Goal: Information Seeking & Learning: Learn about a topic

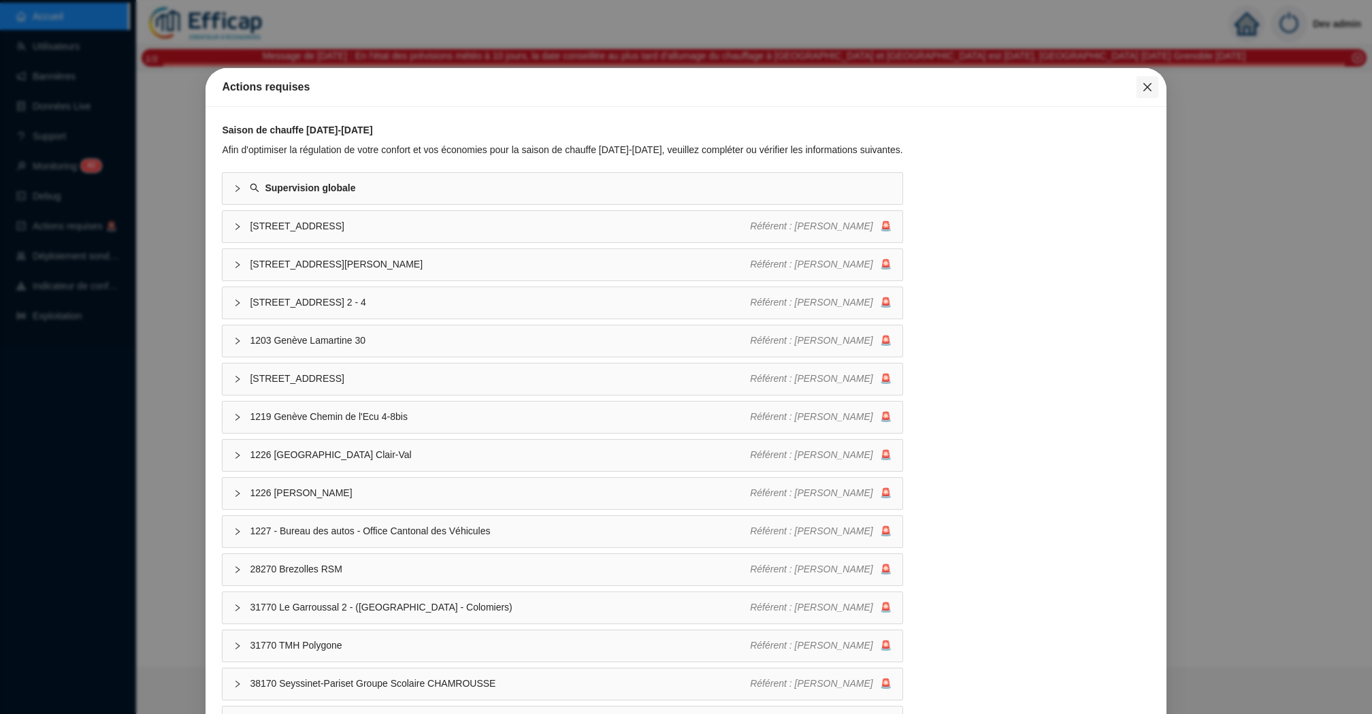
click at [1157, 82] on span "Fermer" at bounding box center [1147, 87] width 22 height 11
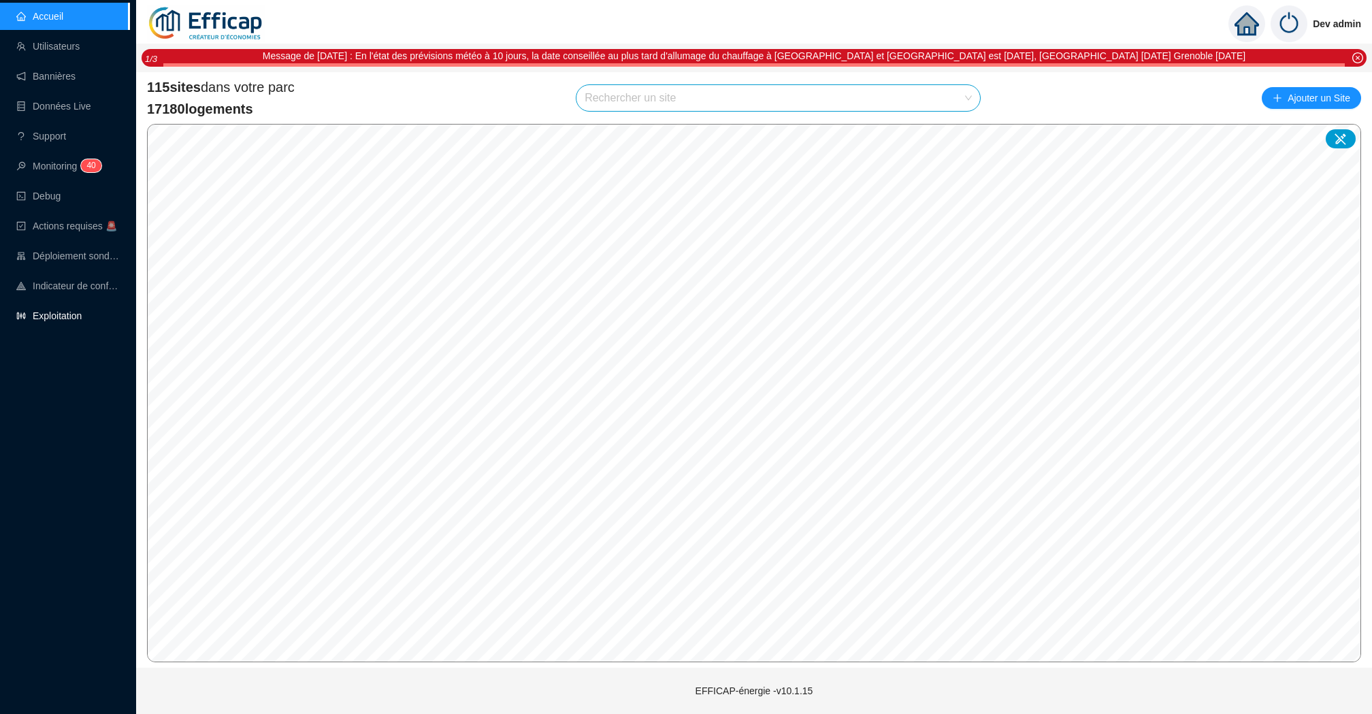
click at [82, 310] on link "Exploitation" at bounding box center [48, 315] width 65 height 11
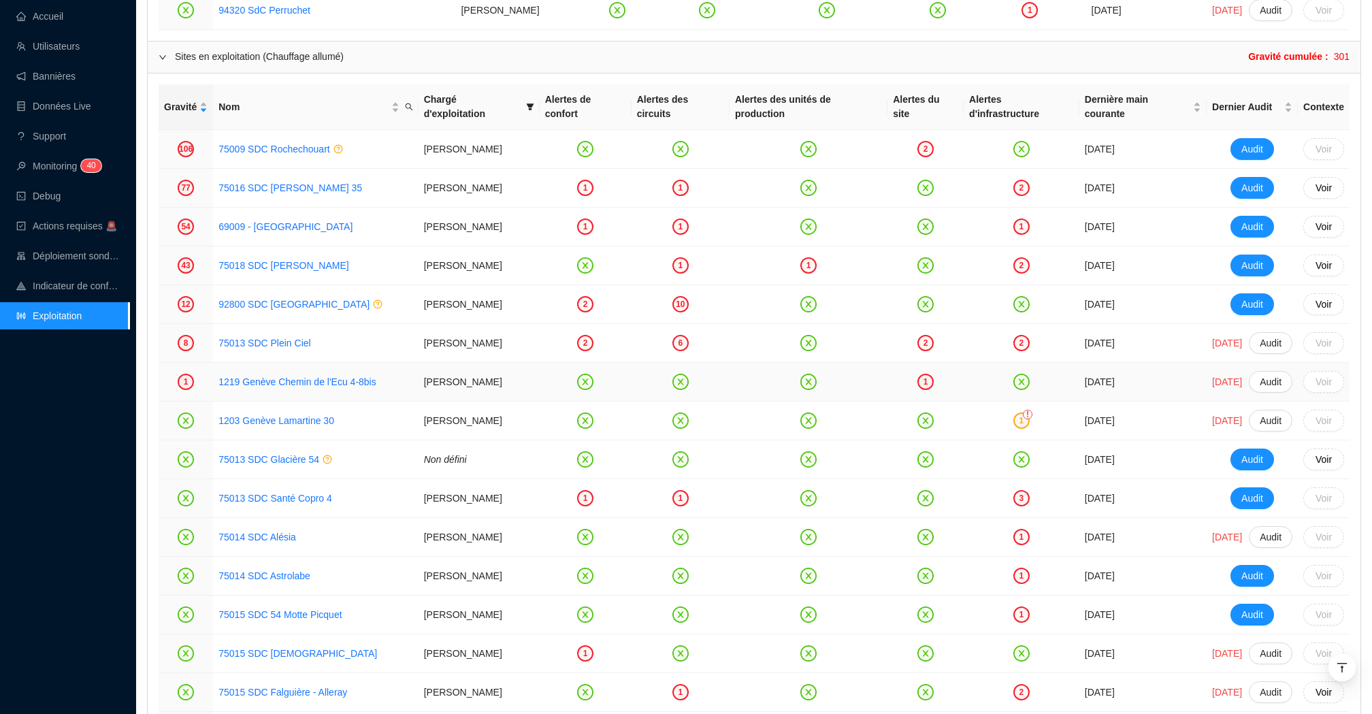
scroll to position [1725, 0]
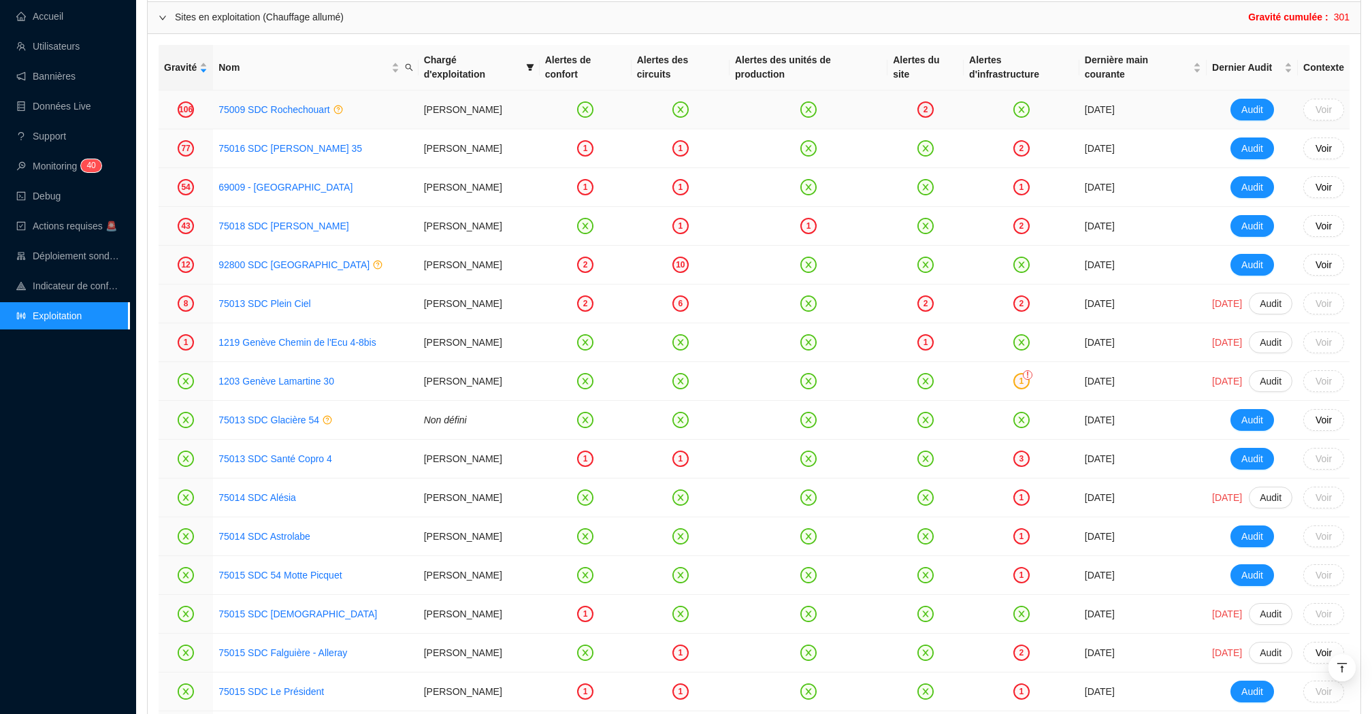
click at [917, 118] on div "2" at bounding box center [925, 109] width 16 height 16
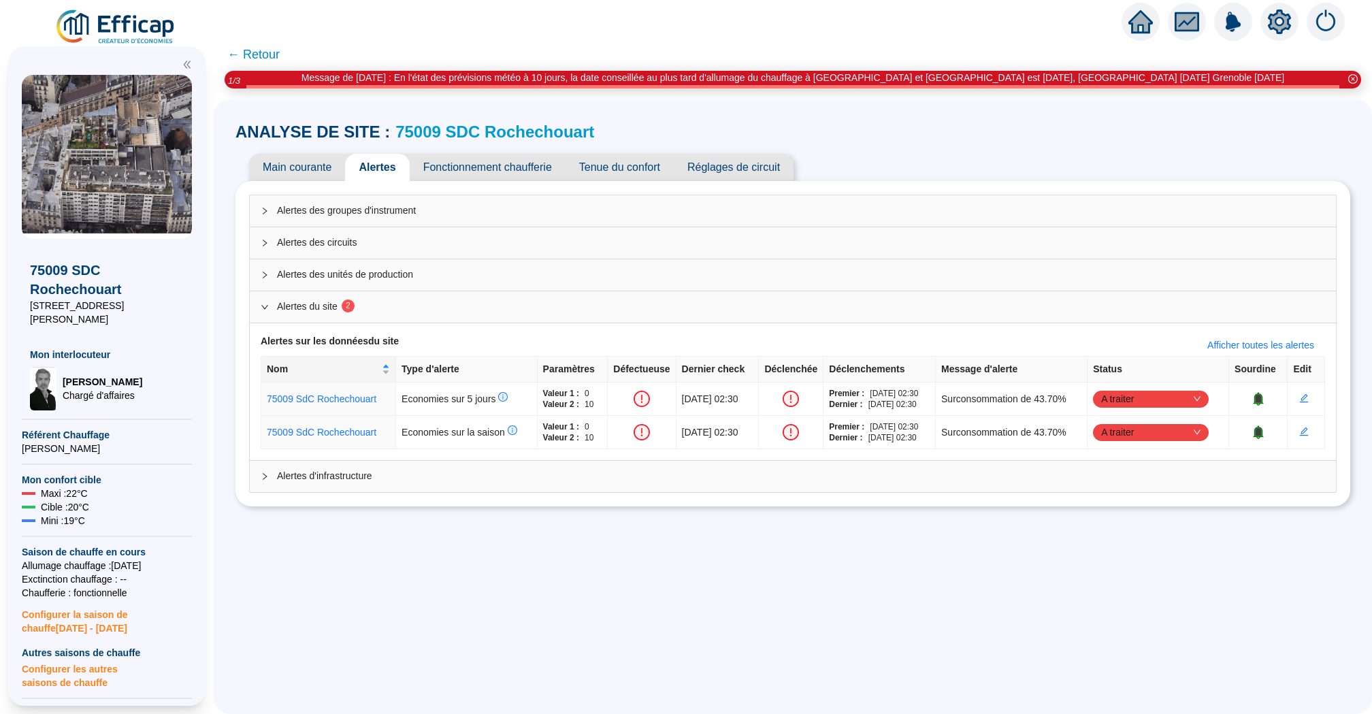
click at [510, 139] on link "75009 SDC Rochechouart" at bounding box center [494, 131] width 199 height 18
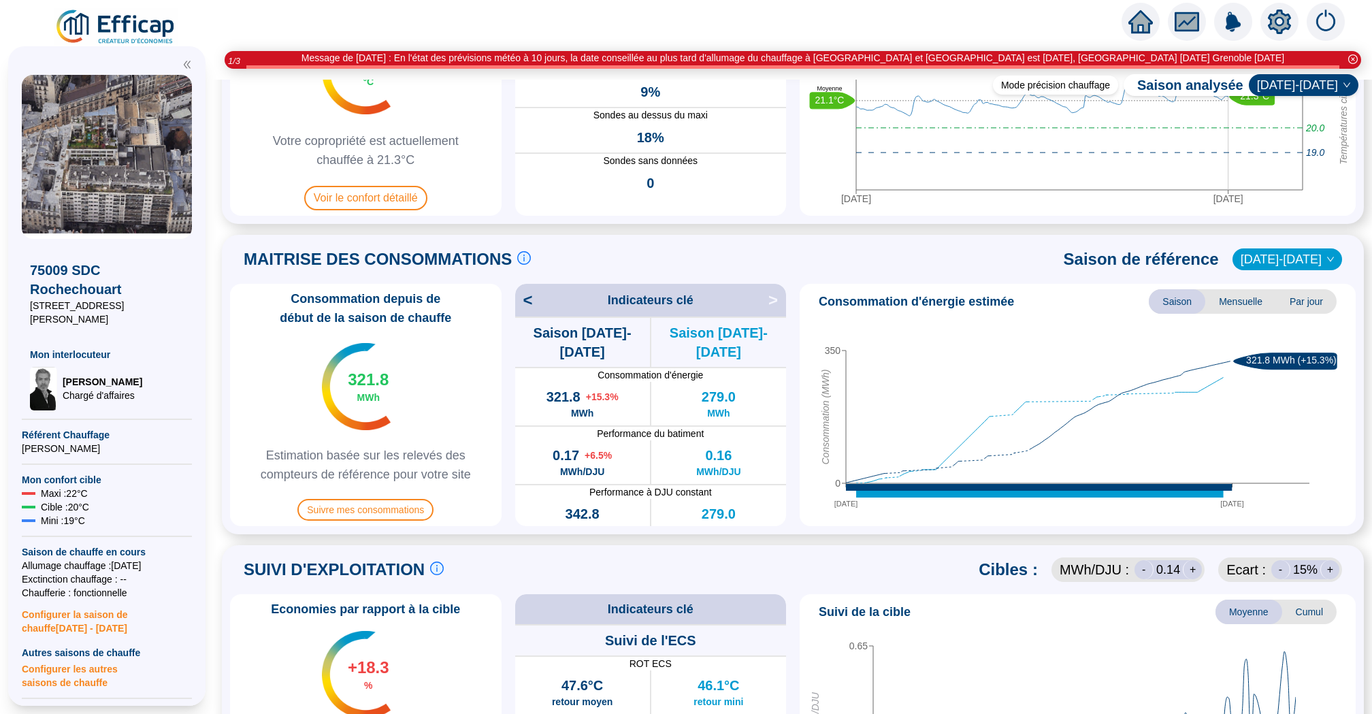
scroll to position [191, 0]
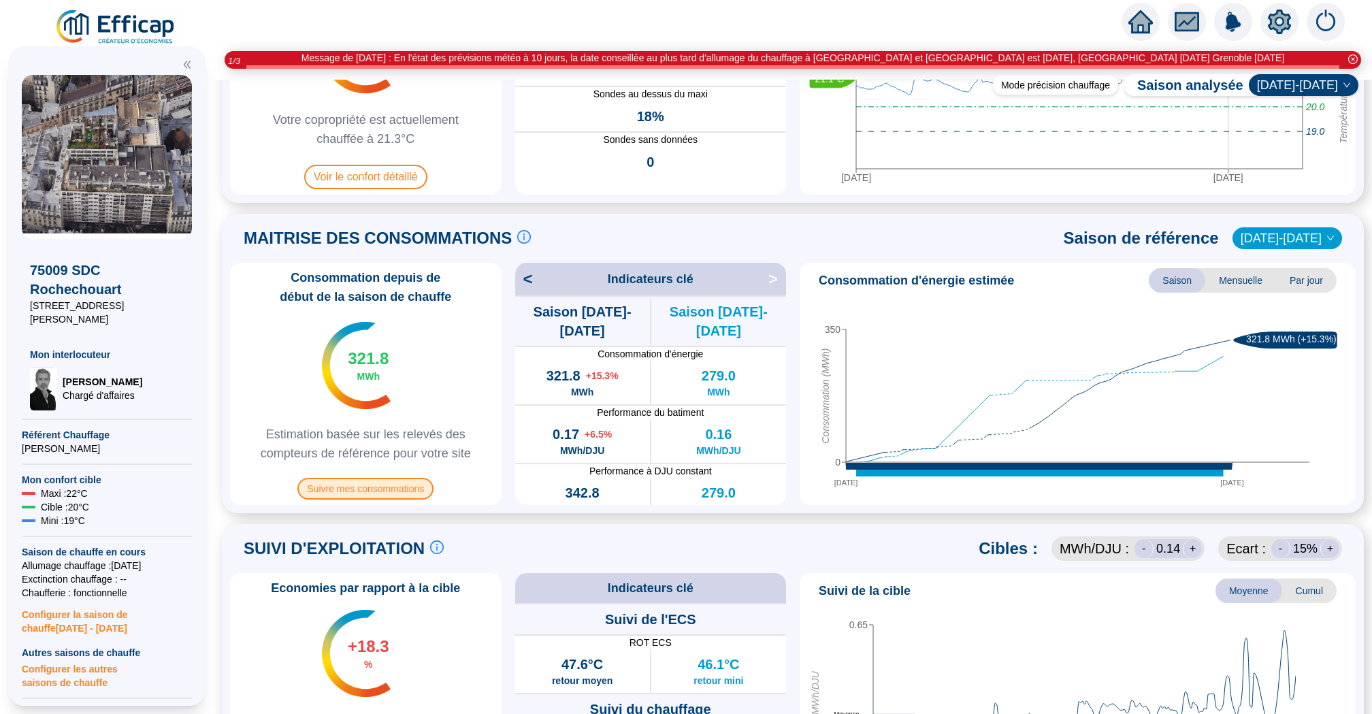
click at [399, 492] on span "Suivre mes consommations" at bounding box center [365, 489] width 136 height 22
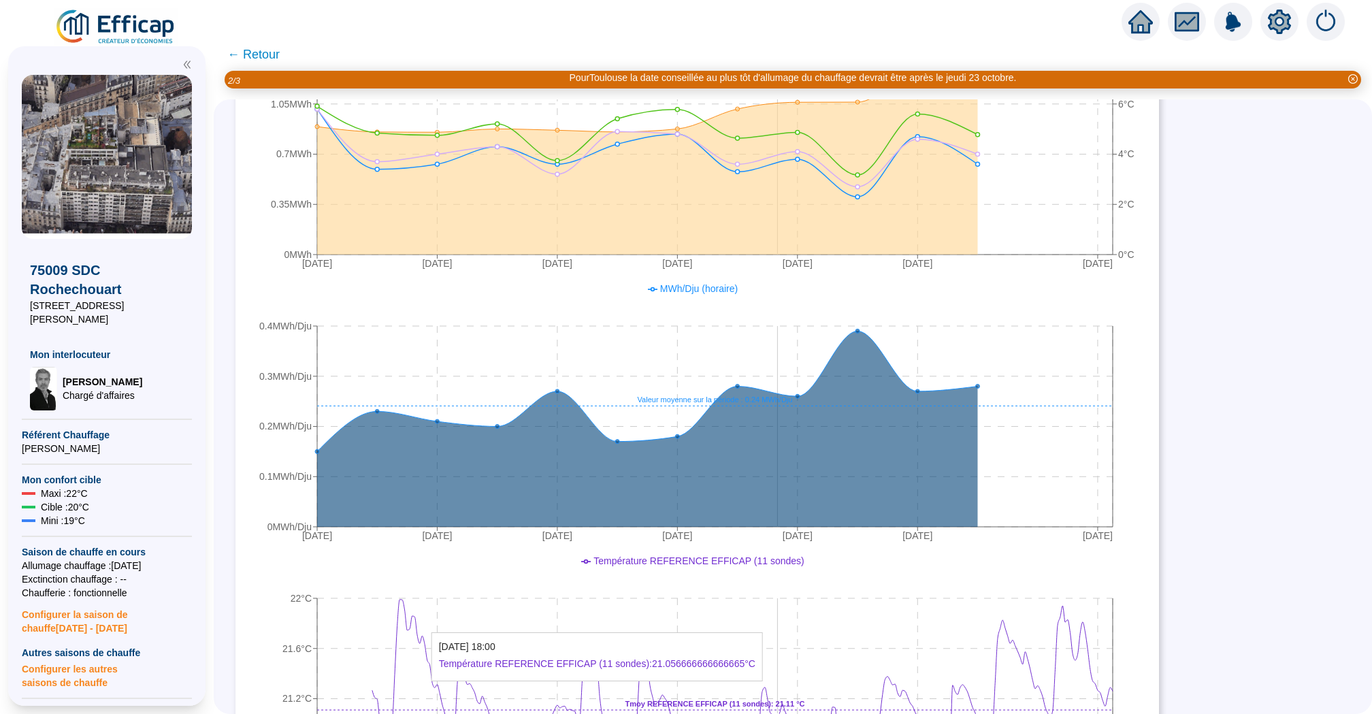
scroll to position [533, 0]
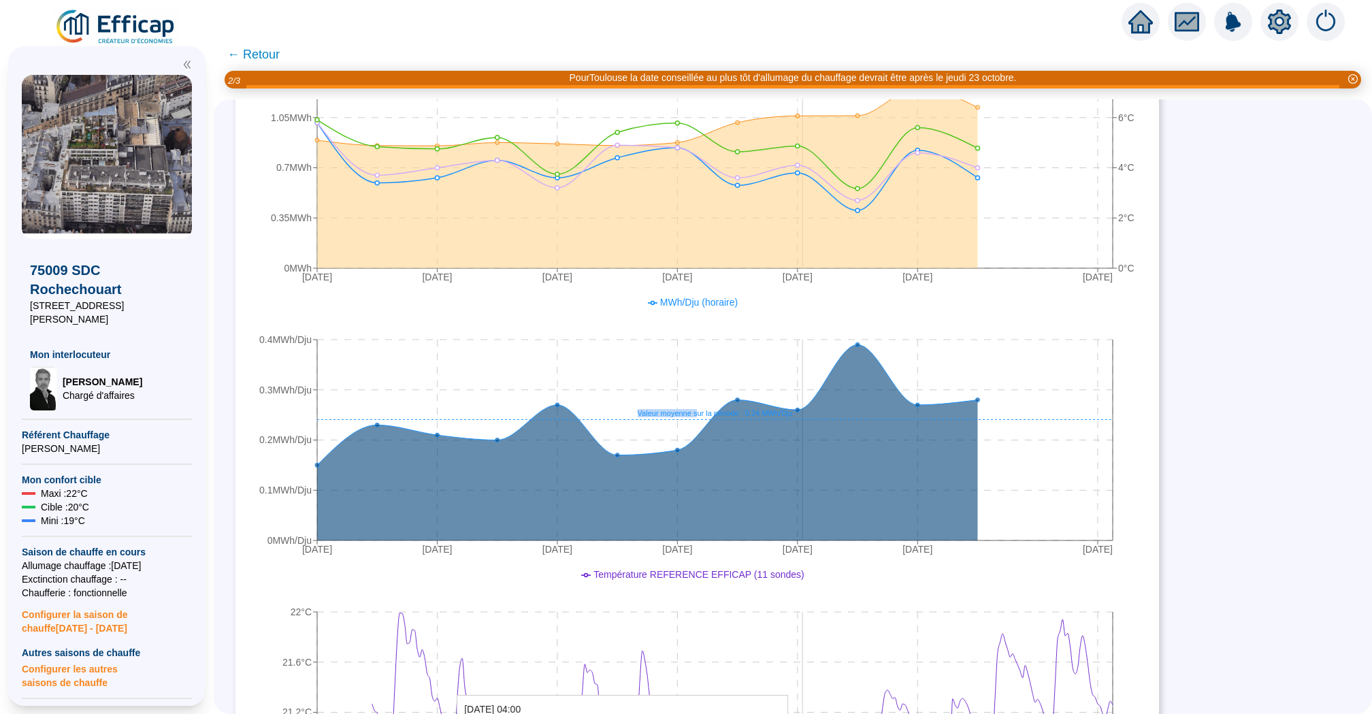
drag, startPoint x: 695, startPoint y: 413, endPoint x: 803, endPoint y: 415, distance: 108.9
click at [803, 415] on icon "[DATE] [DATE] [DATE] [DATE] [DATE] [DATE] [DATE] 0MWh/Dju 0.1MWh/Dju 0.2MWh/Dju…" at bounding box center [696, 428] width 894 height 272
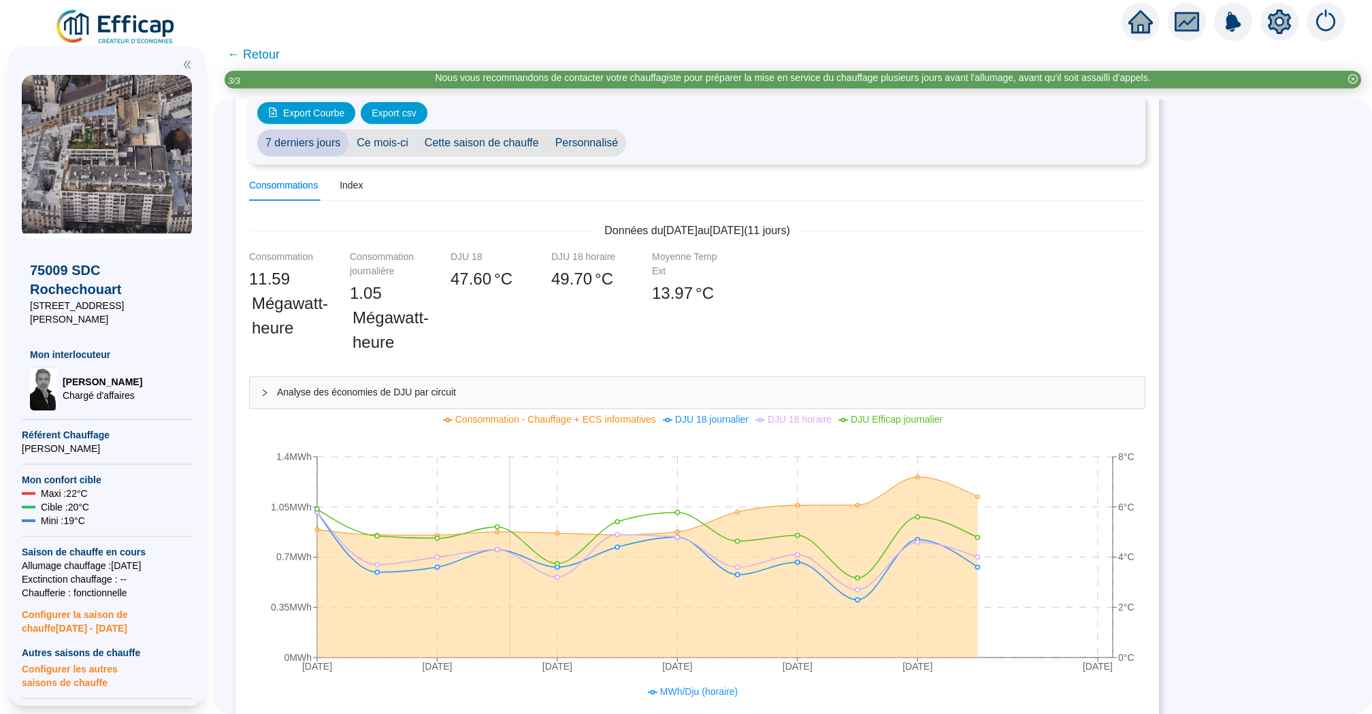
scroll to position [61, 0]
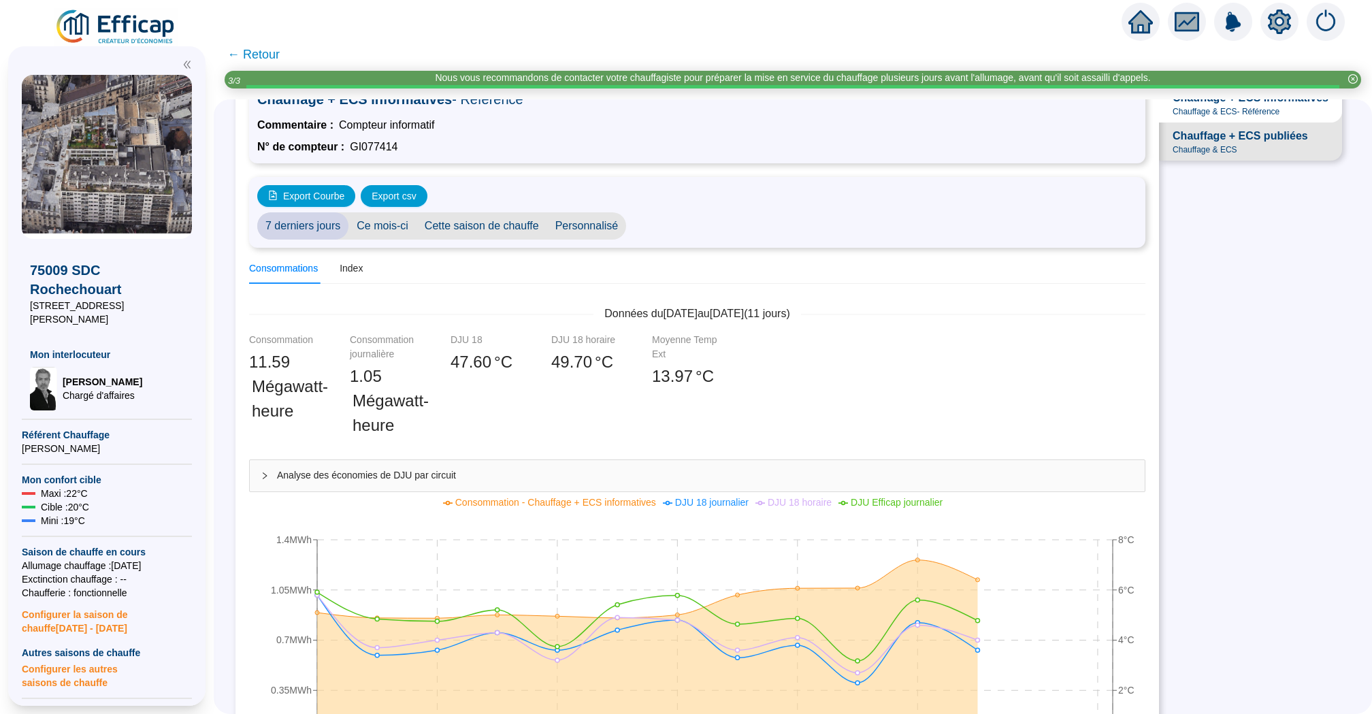
click at [261, 49] on span "← Retour" at bounding box center [253, 54] width 52 height 19
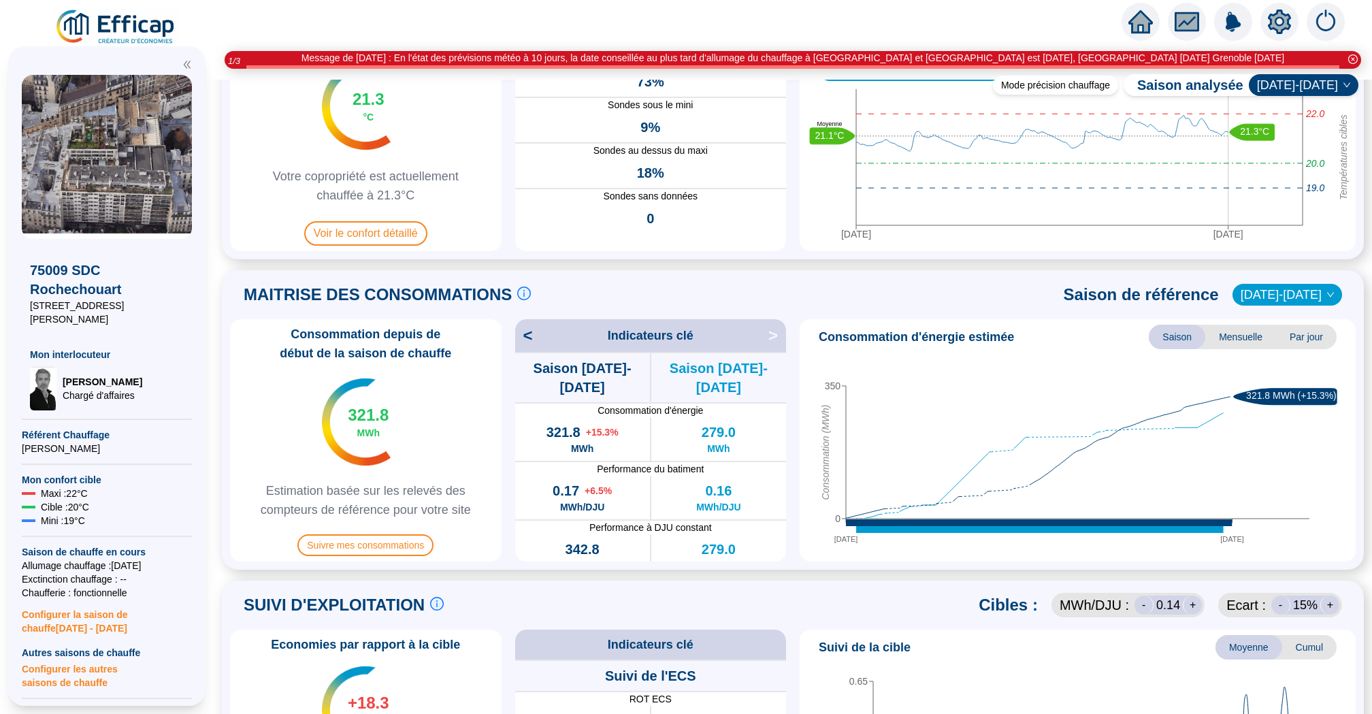
scroll to position [146, 0]
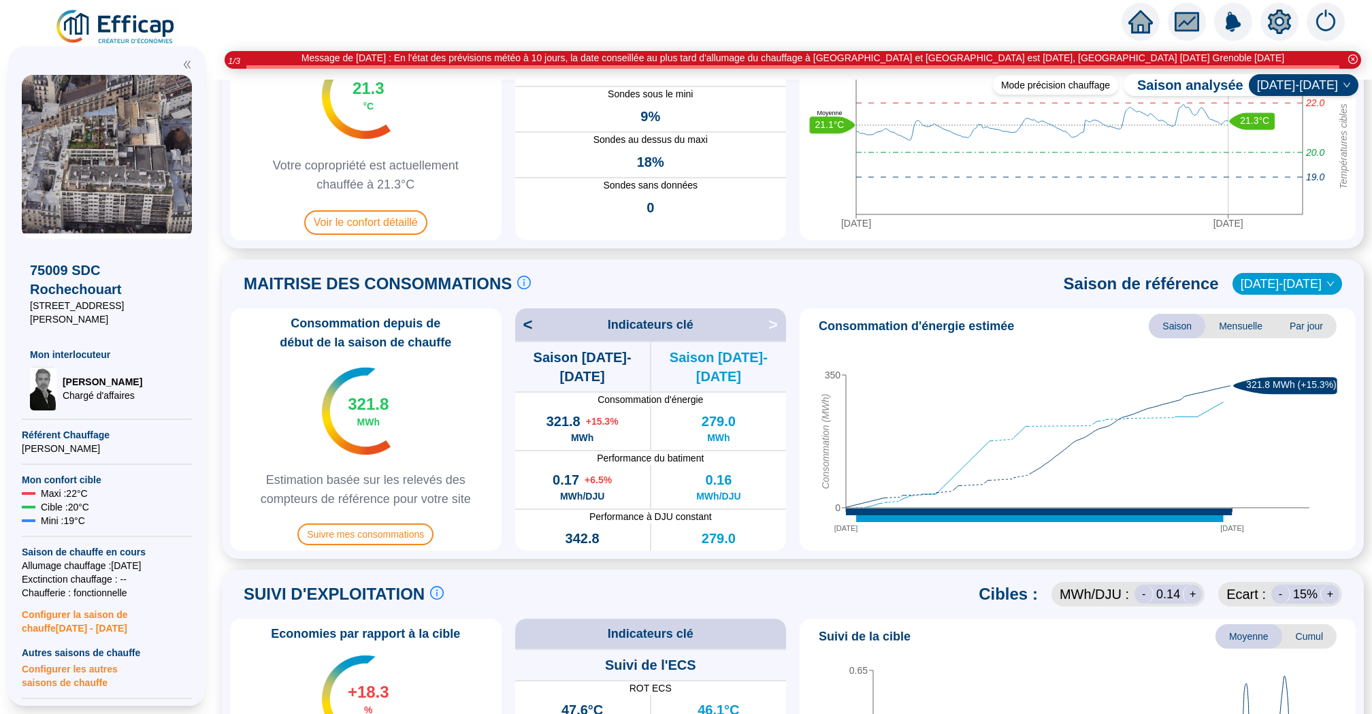
click at [529, 322] on span "<" at bounding box center [524, 325] width 18 height 22
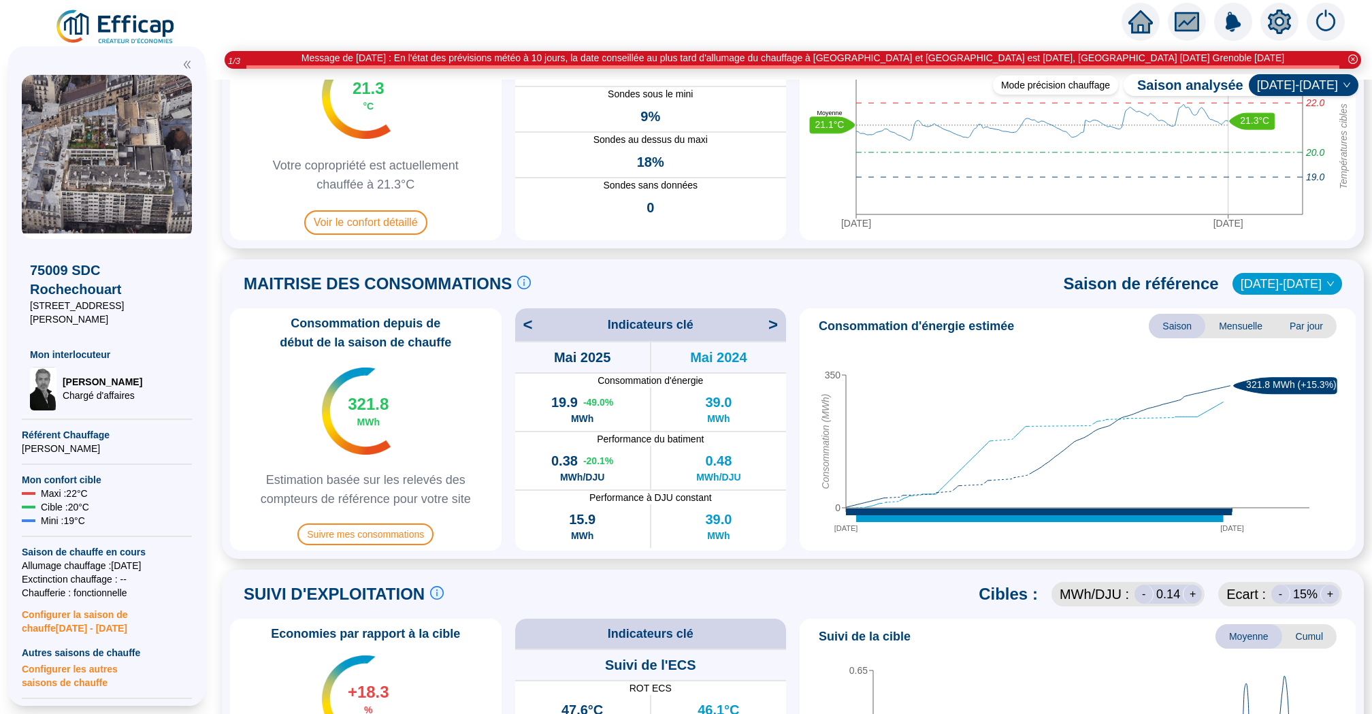
click at [529, 322] on span "<" at bounding box center [524, 325] width 18 height 22
click at [533, 329] on span "<" at bounding box center [524, 325] width 18 height 22
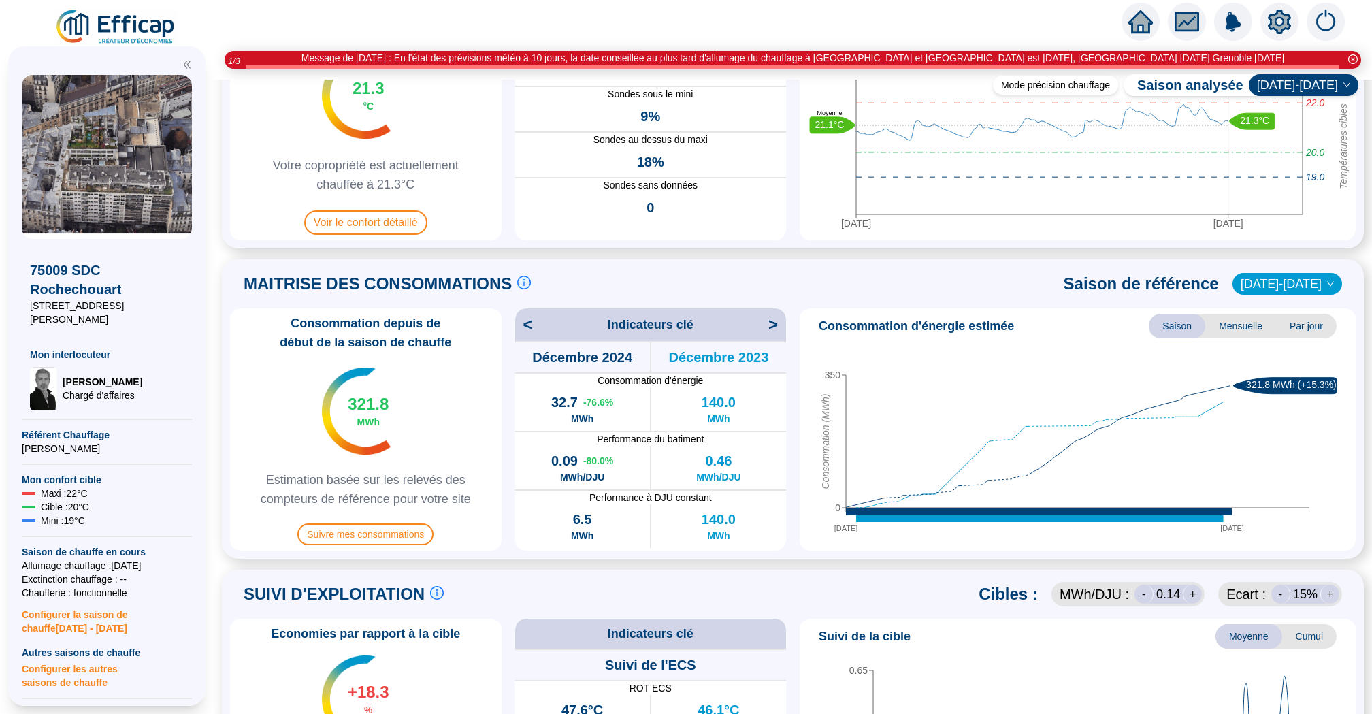
click at [533, 329] on span "<" at bounding box center [524, 325] width 18 height 22
click at [774, 327] on span ">" at bounding box center [777, 325] width 18 height 22
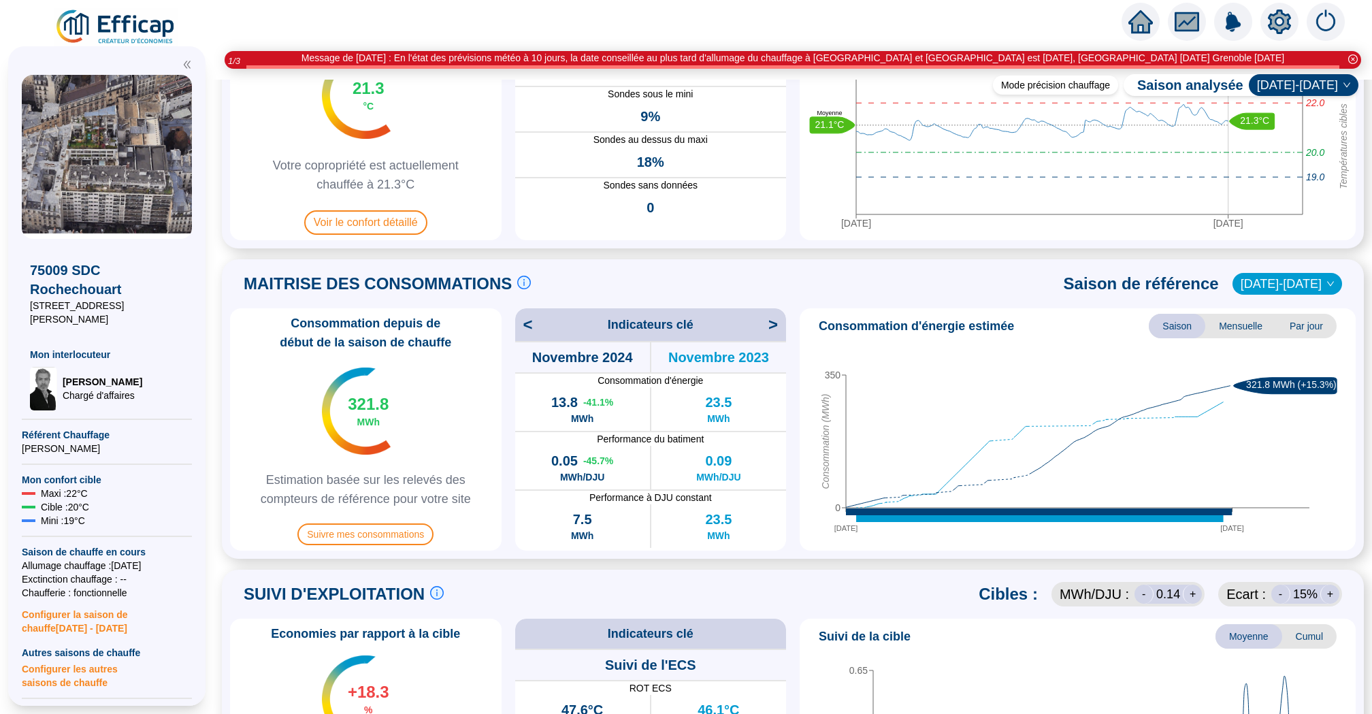
click at [774, 327] on span ">" at bounding box center [777, 325] width 18 height 22
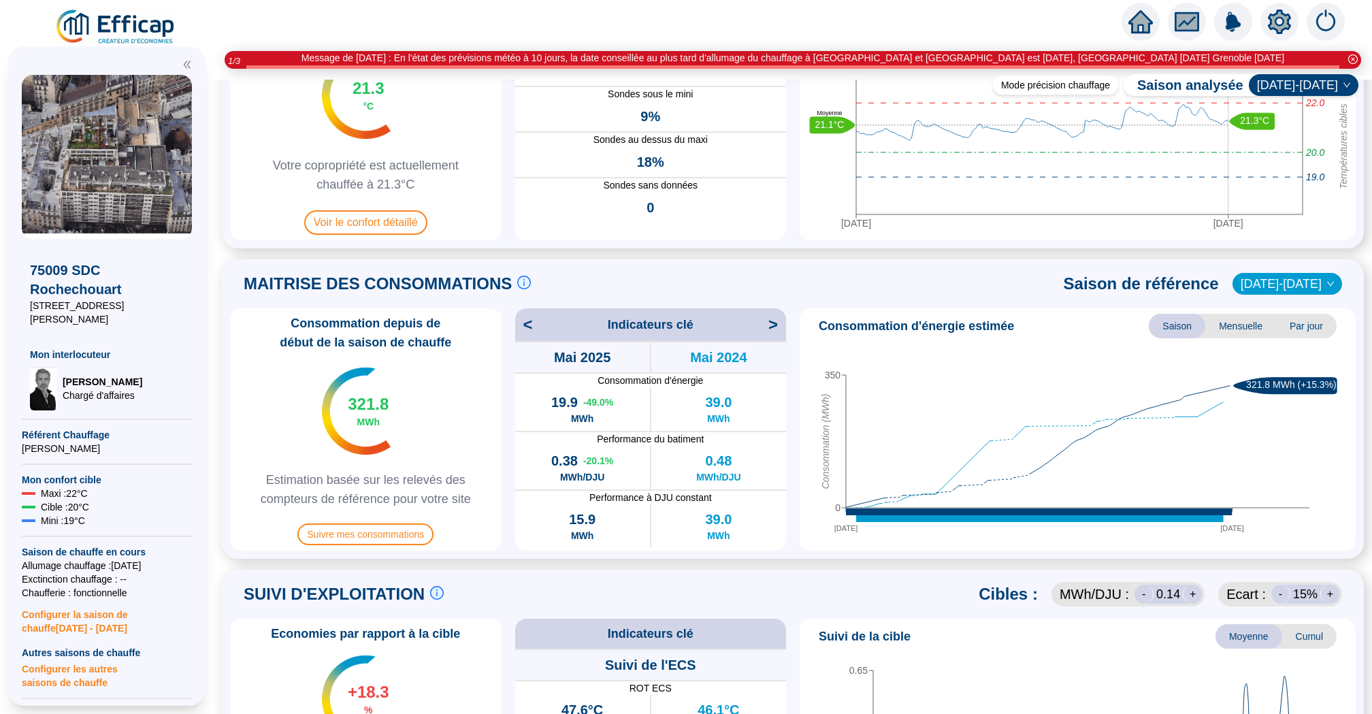
click at [774, 327] on span ">" at bounding box center [777, 325] width 18 height 22
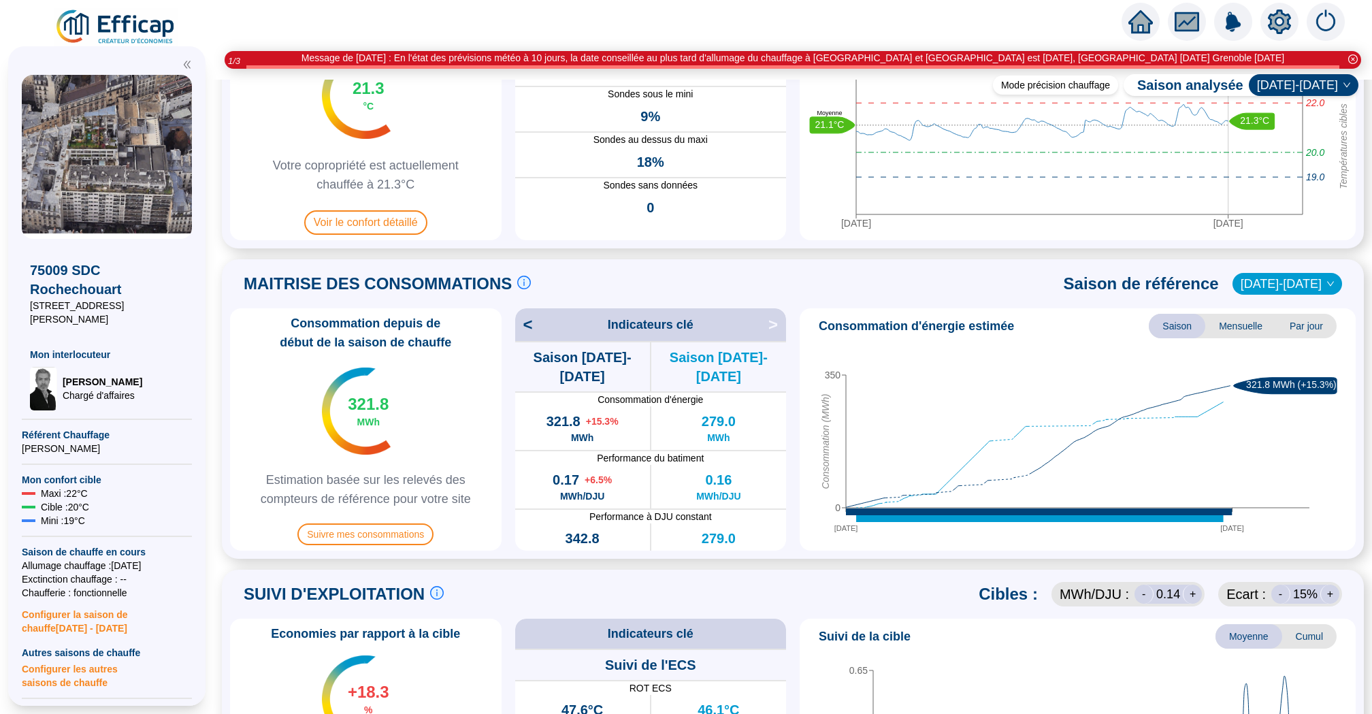
click at [774, 327] on span ">" at bounding box center [777, 325] width 18 height 22
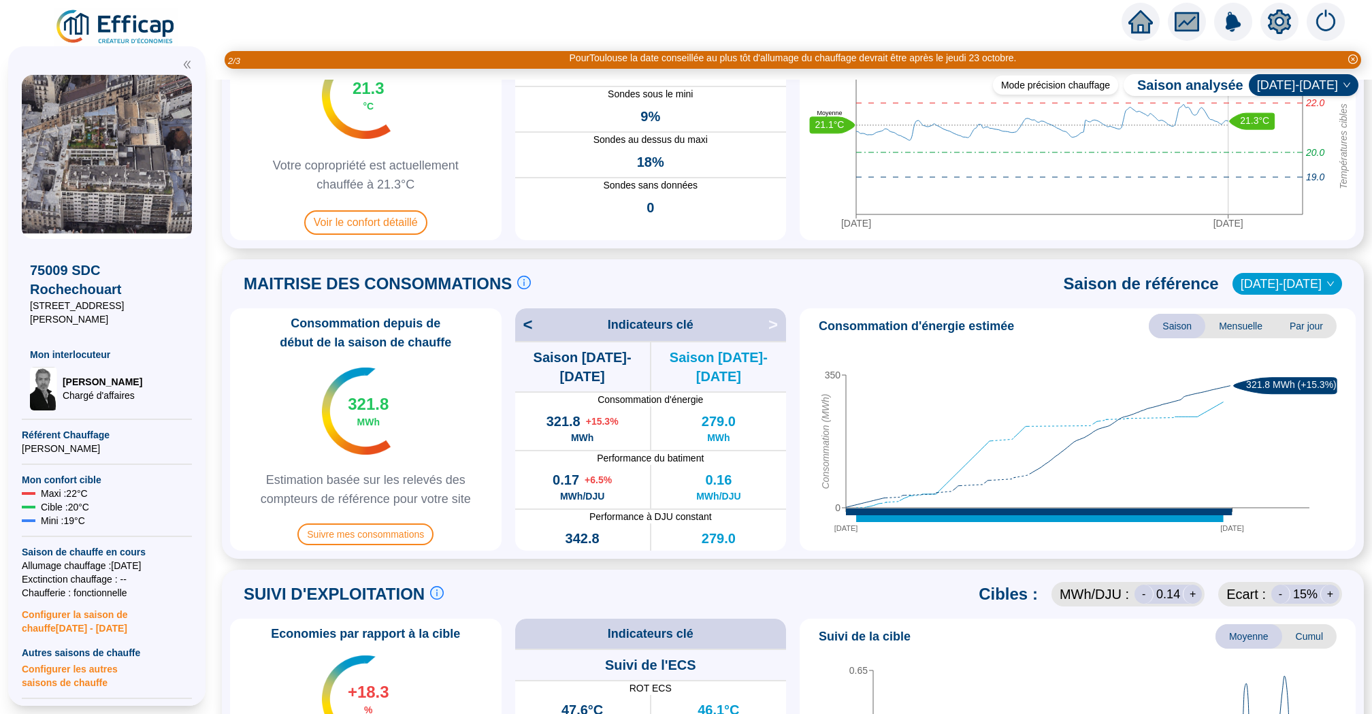
click at [774, 327] on span ">" at bounding box center [777, 325] width 18 height 22
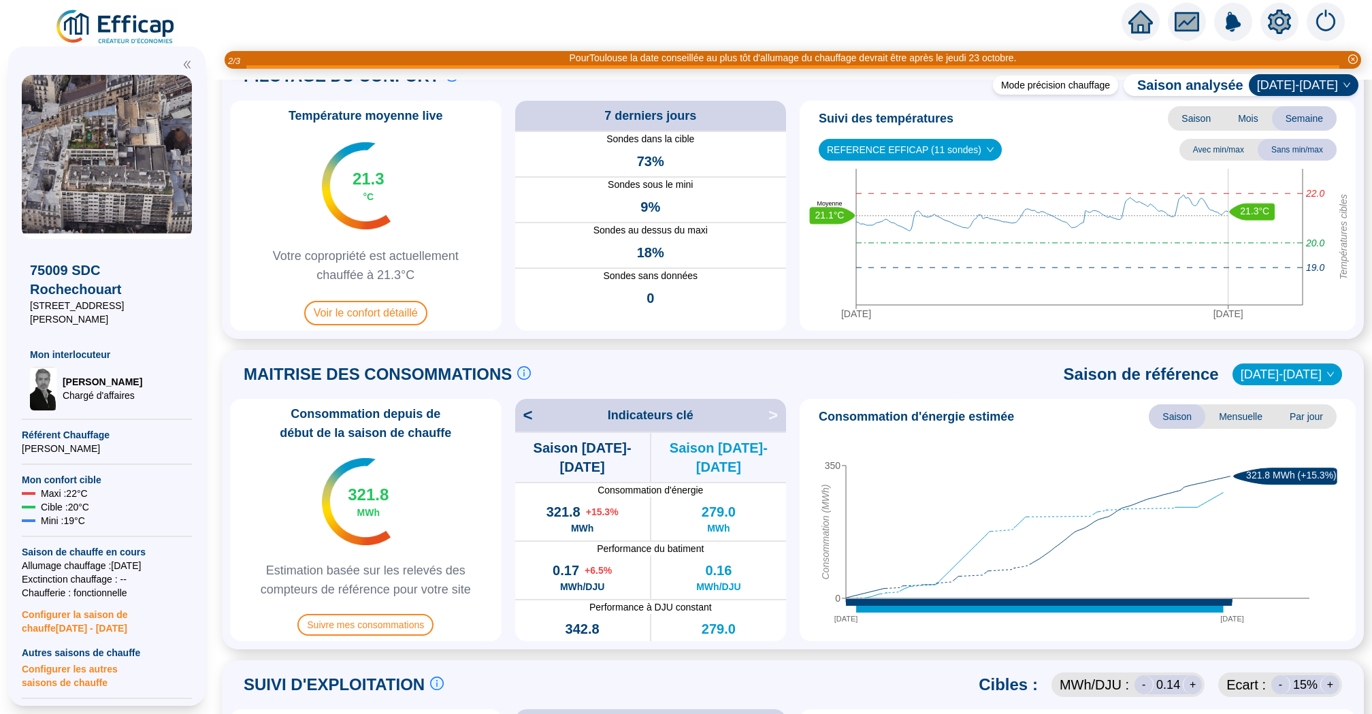
scroll to position [0, 0]
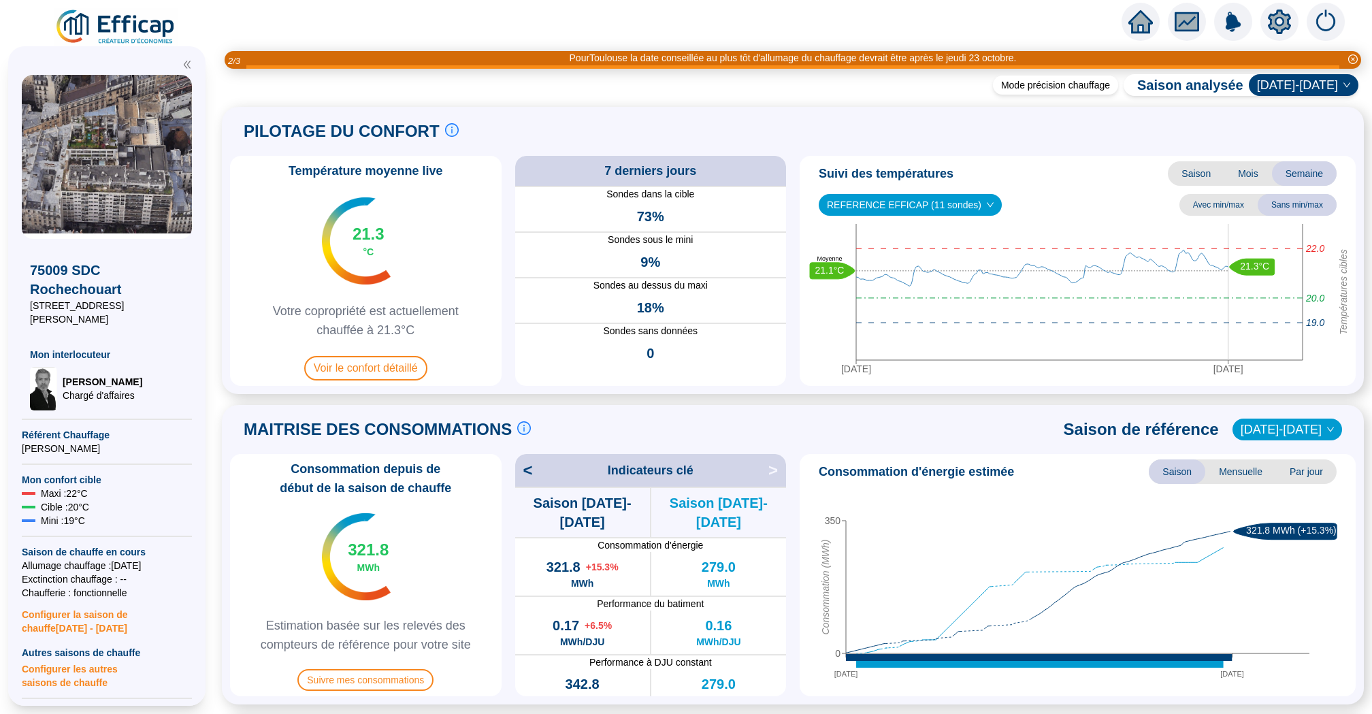
click at [1134, 26] on icon "home" at bounding box center [1140, 21] width 24 height 19
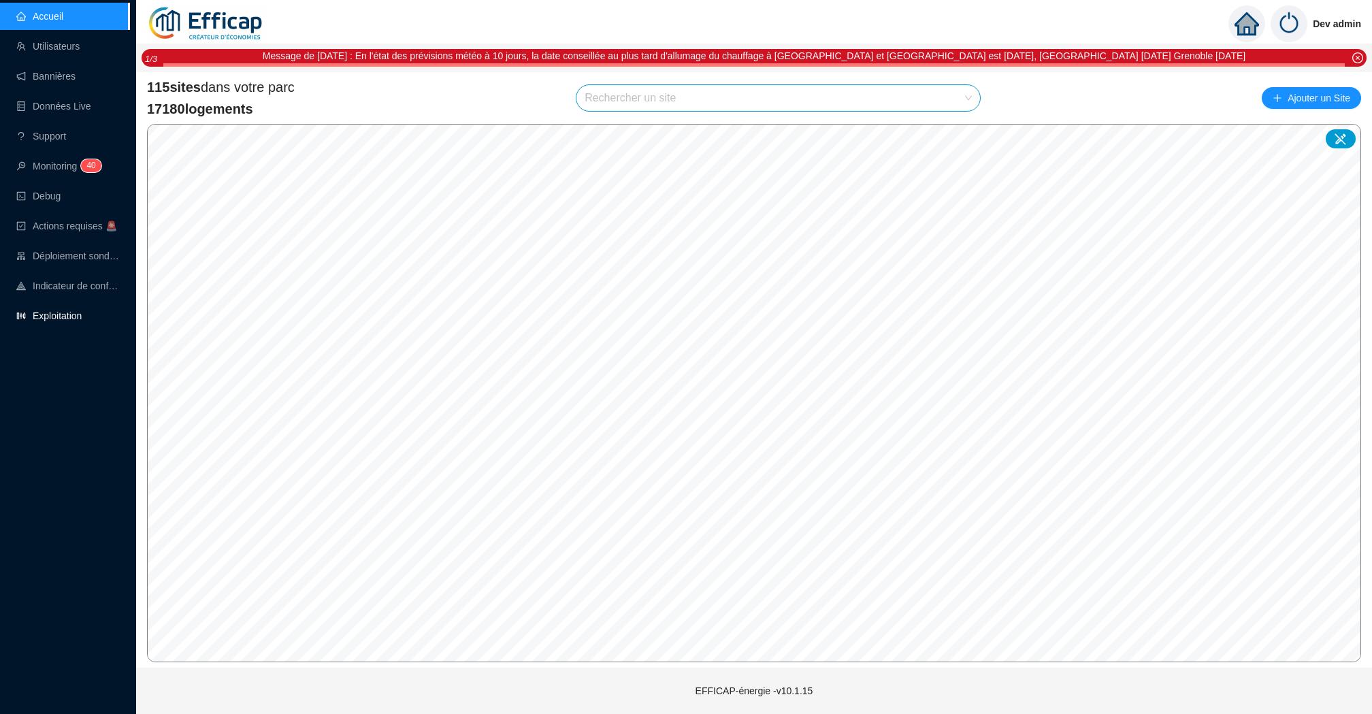
click at [56, 317] on link "Exploitation" at bounding box center [48, 315] width 65 height 11
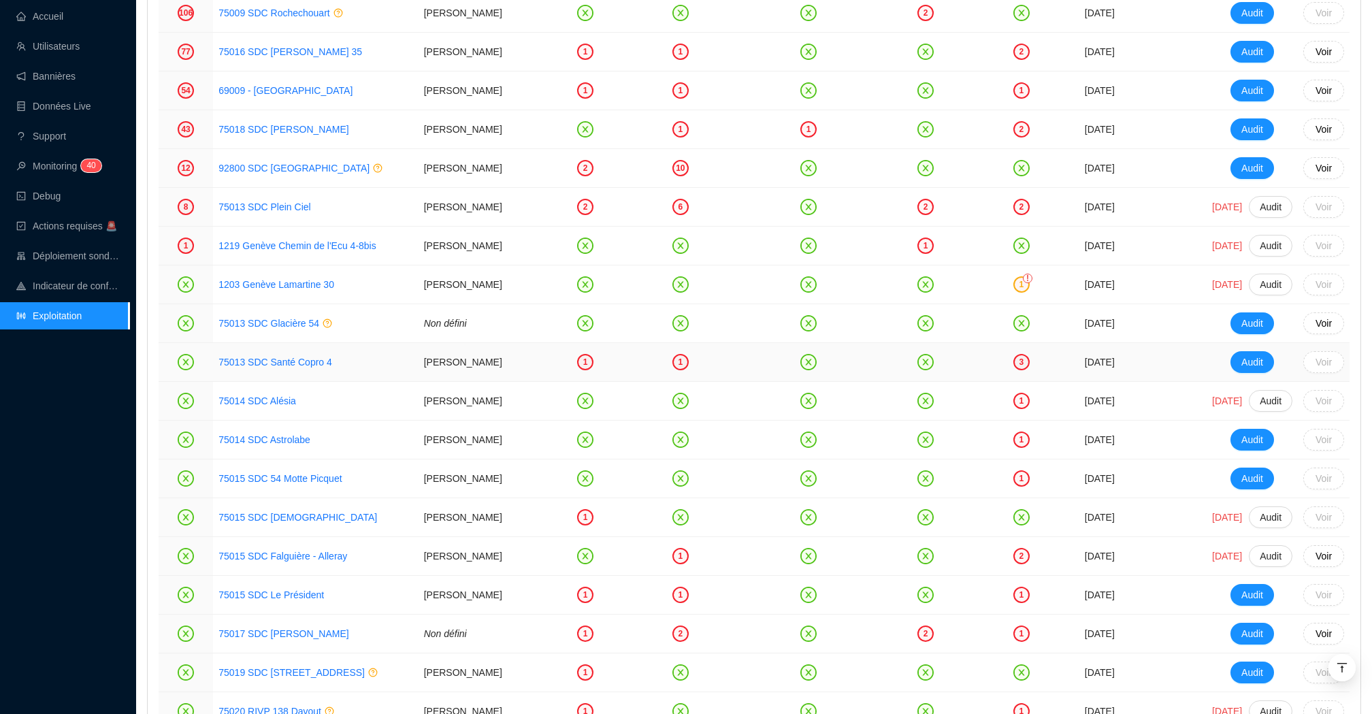
scroll to position [1824, 0]
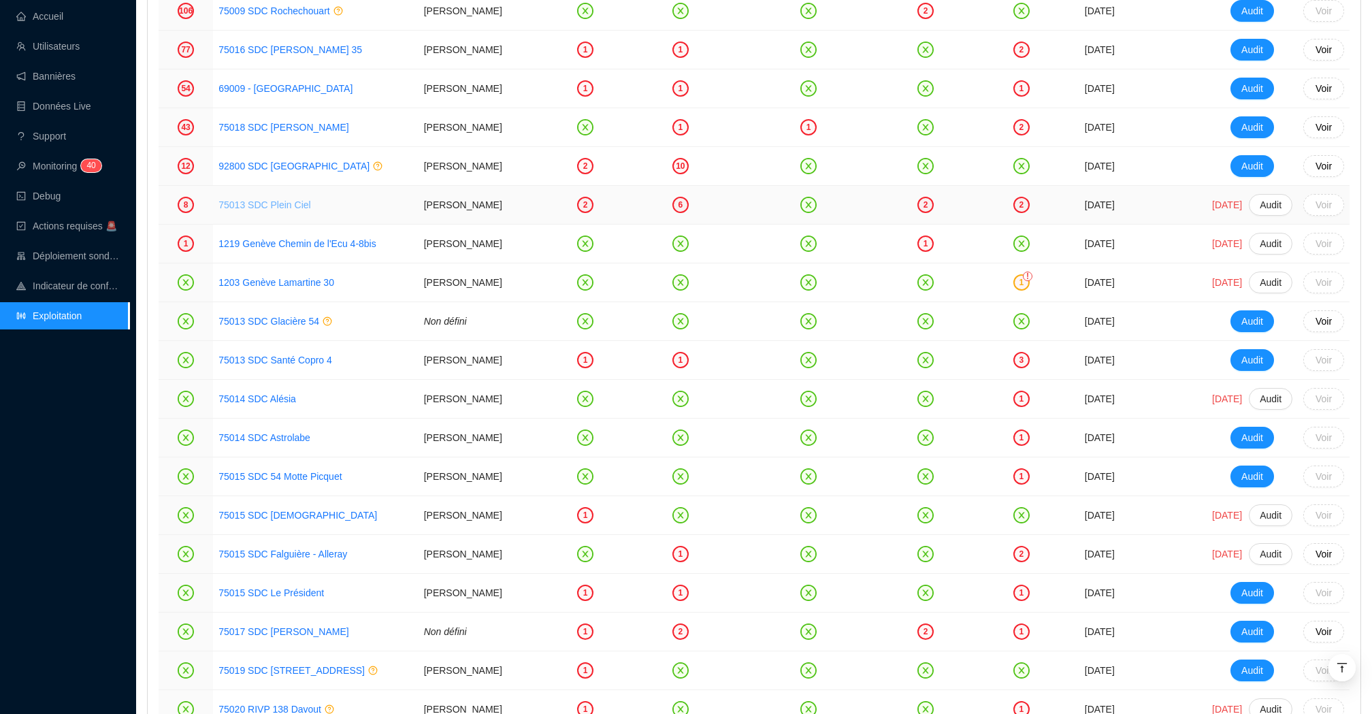
click at [276, 210] on link "75013 SDC Plein Ciel" at bounding box center [264, 204] width 92 height 11
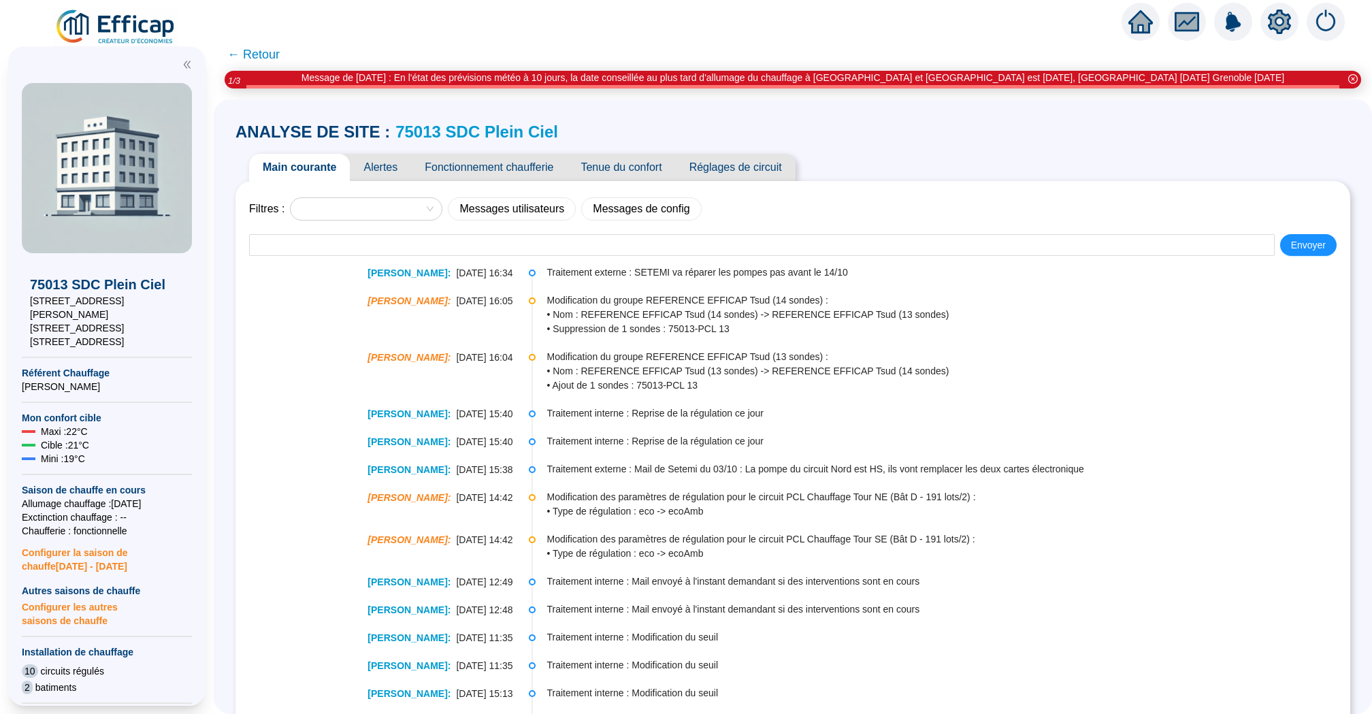
click at [386, 167] on span "Alertes" at bounding box center [380, 167] width 61 height 27
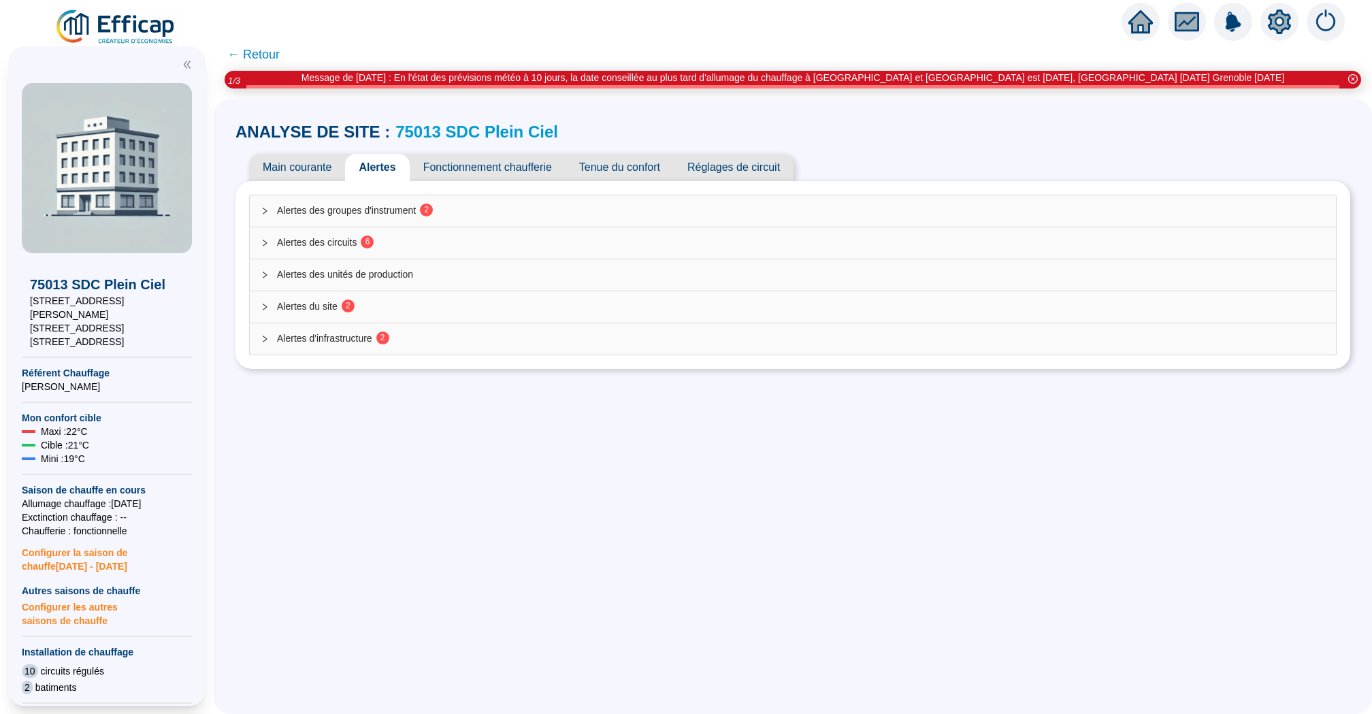
click at [524, 200] on div "Alertes des groupes d'instrument 2" at bounding box center [793, 210] width 1086 height 31
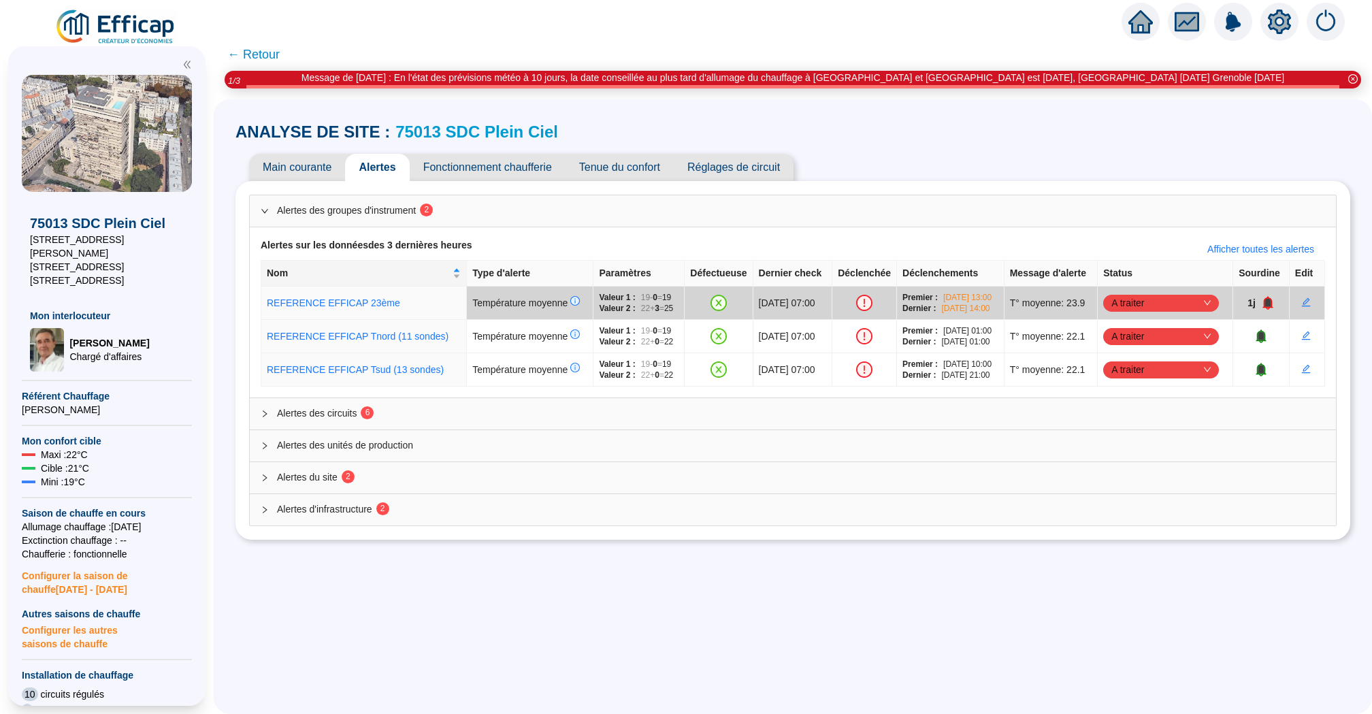
click at [523, 209] on span "Alertes des groupes d'instrument 2" at bounding box center [801, 210] width 1048 height 14
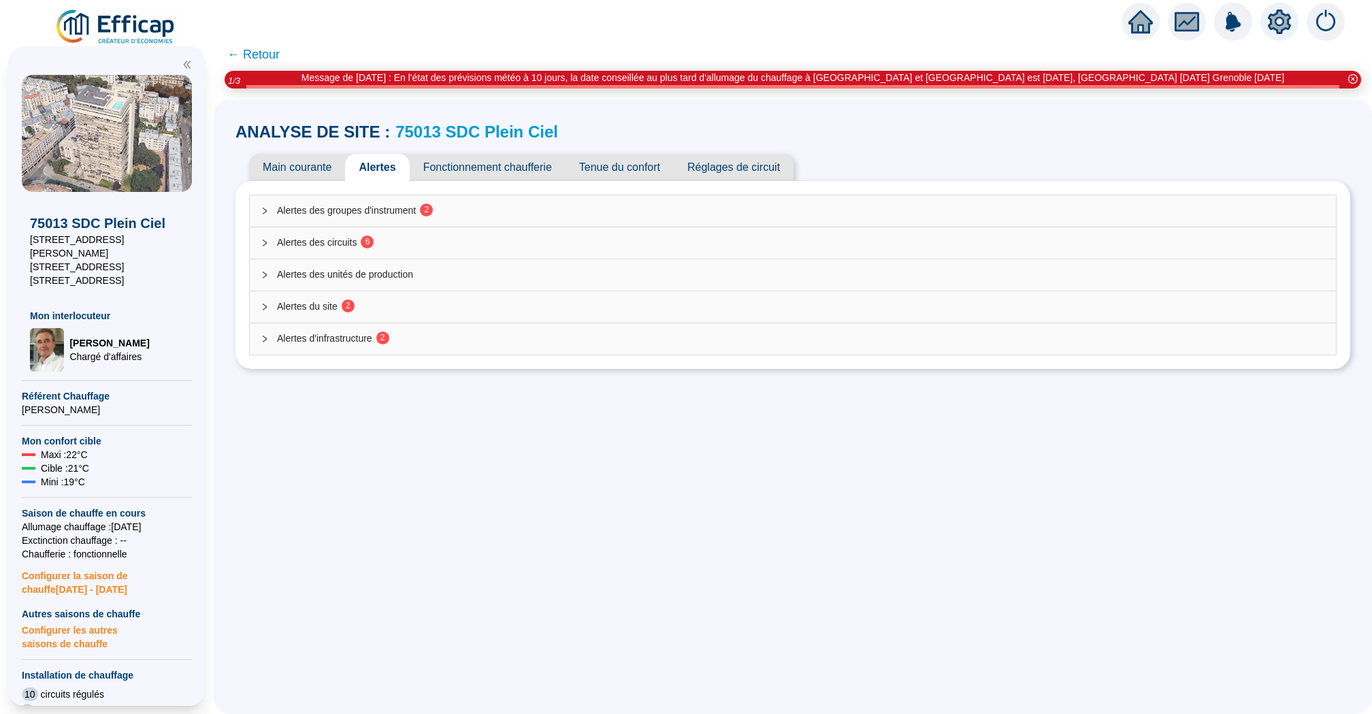
click at [510, 244] on span "Alertes des circuits 6" at bounding box center [801, 242] width 1048 height 14
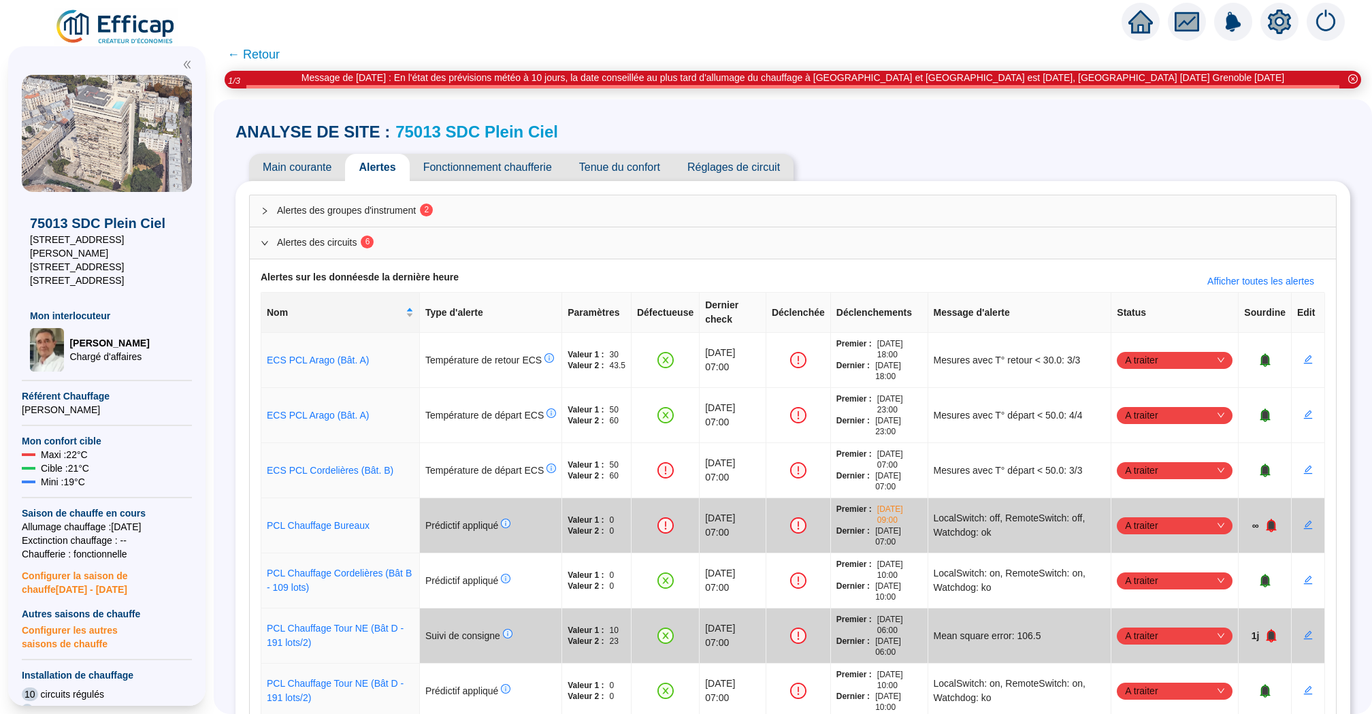
click at [267, 52] on span "← Retour" at bounding box center [253, 54] width 52 height 19
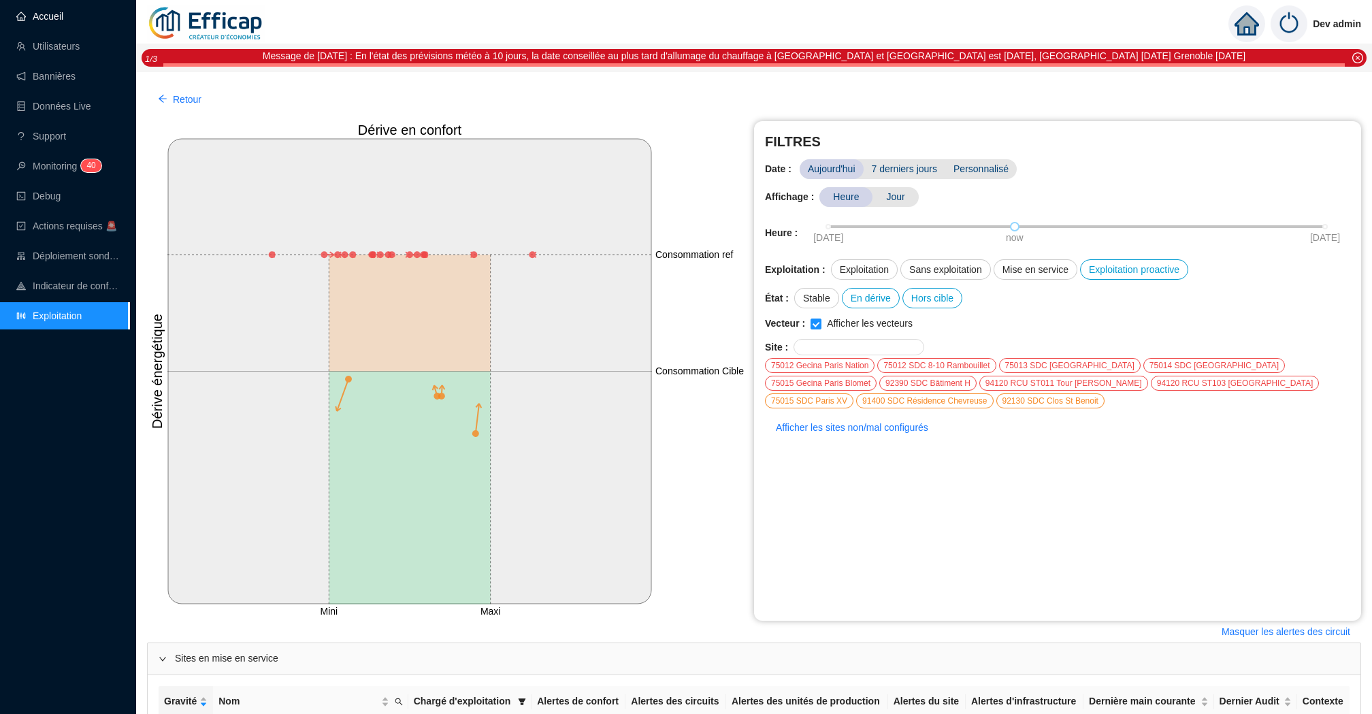
click at [63, 19] on link "Accueil" at bounding box center [39, 16] width 47 height 11
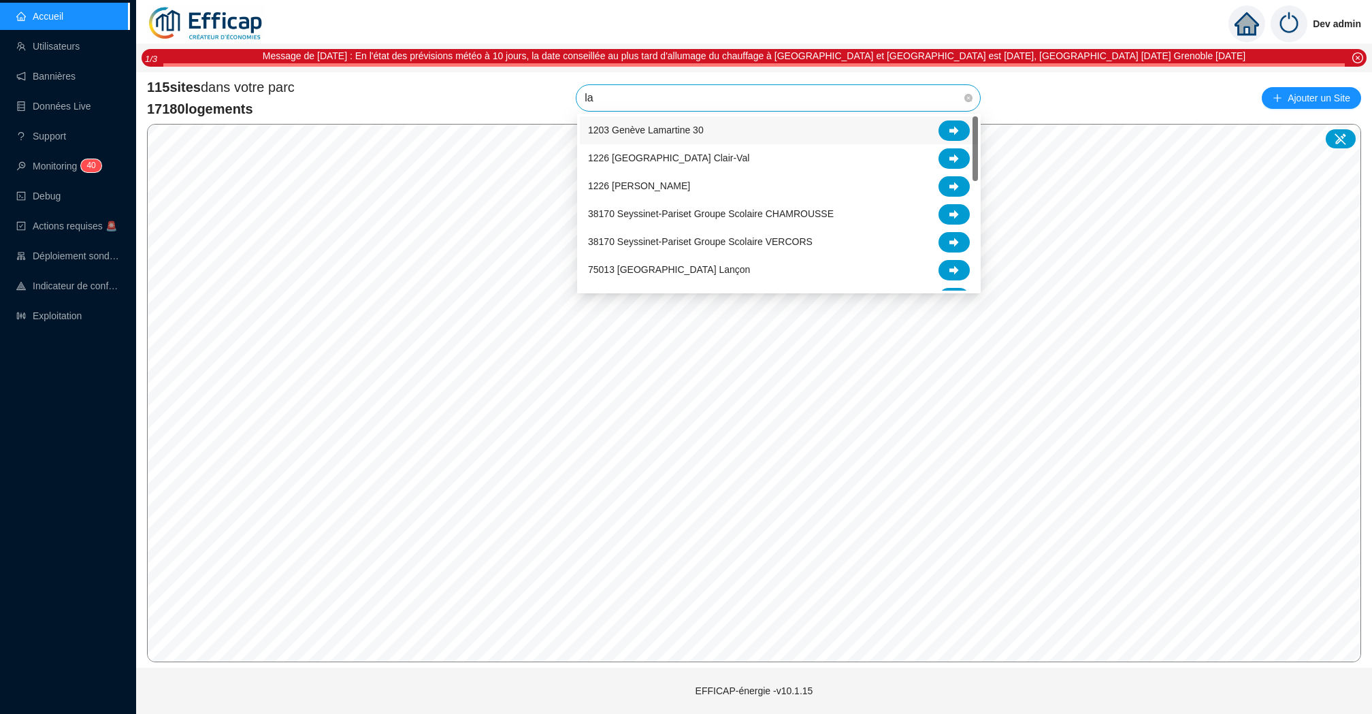
type input "l"
type input "alb"
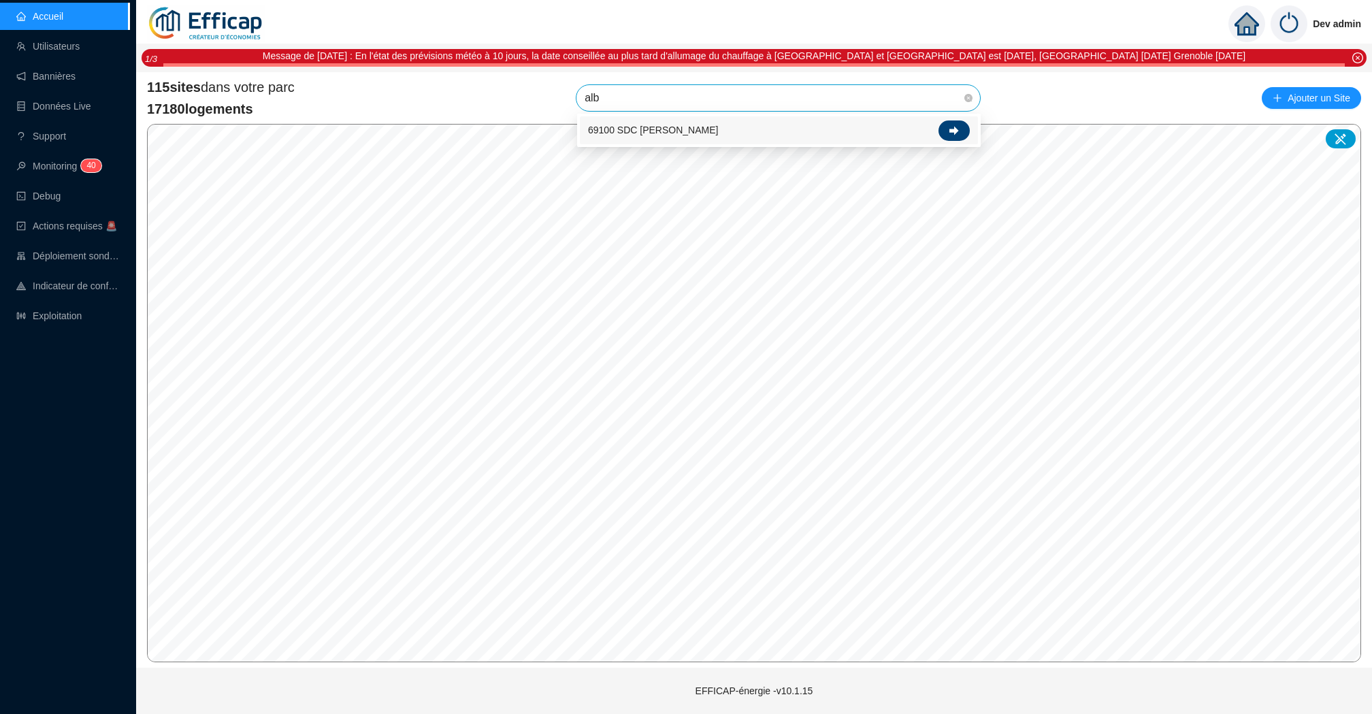
click at [957, 133] on icon at bounding box center [954, 131] width 10 height 10
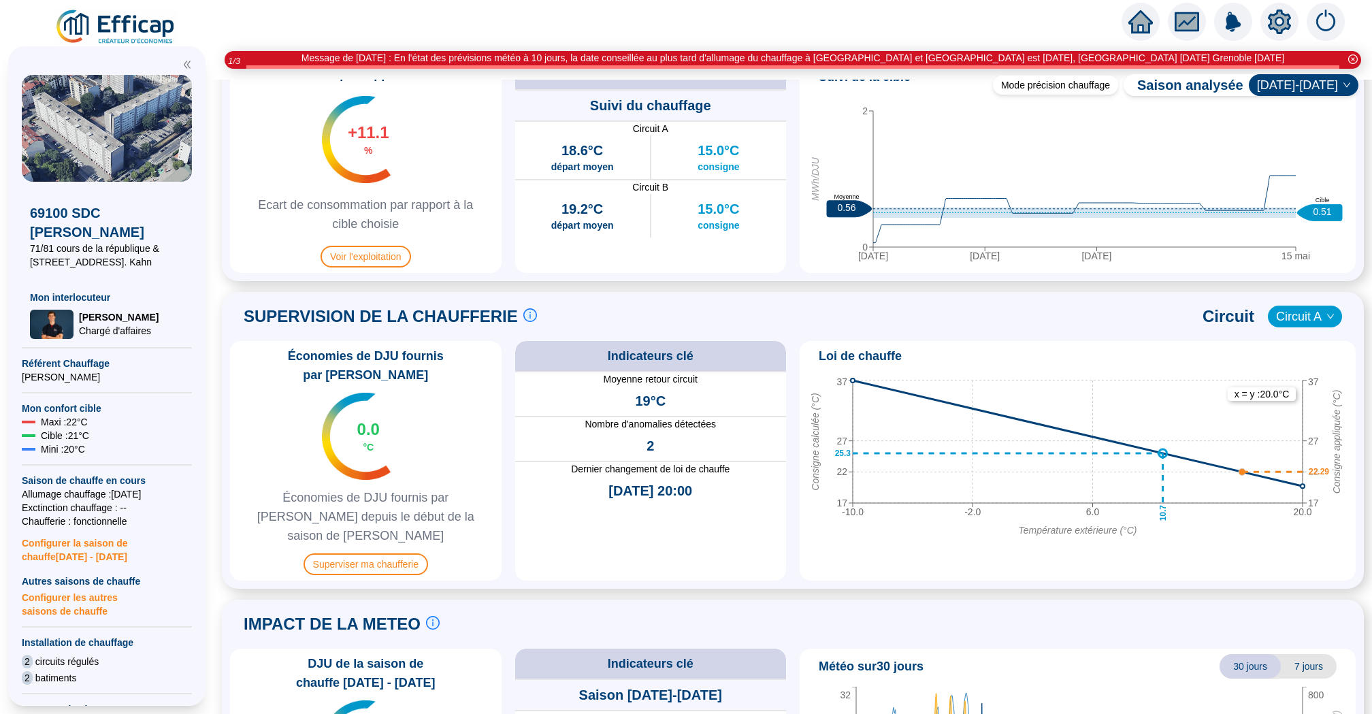
scroll to position [838, 0]
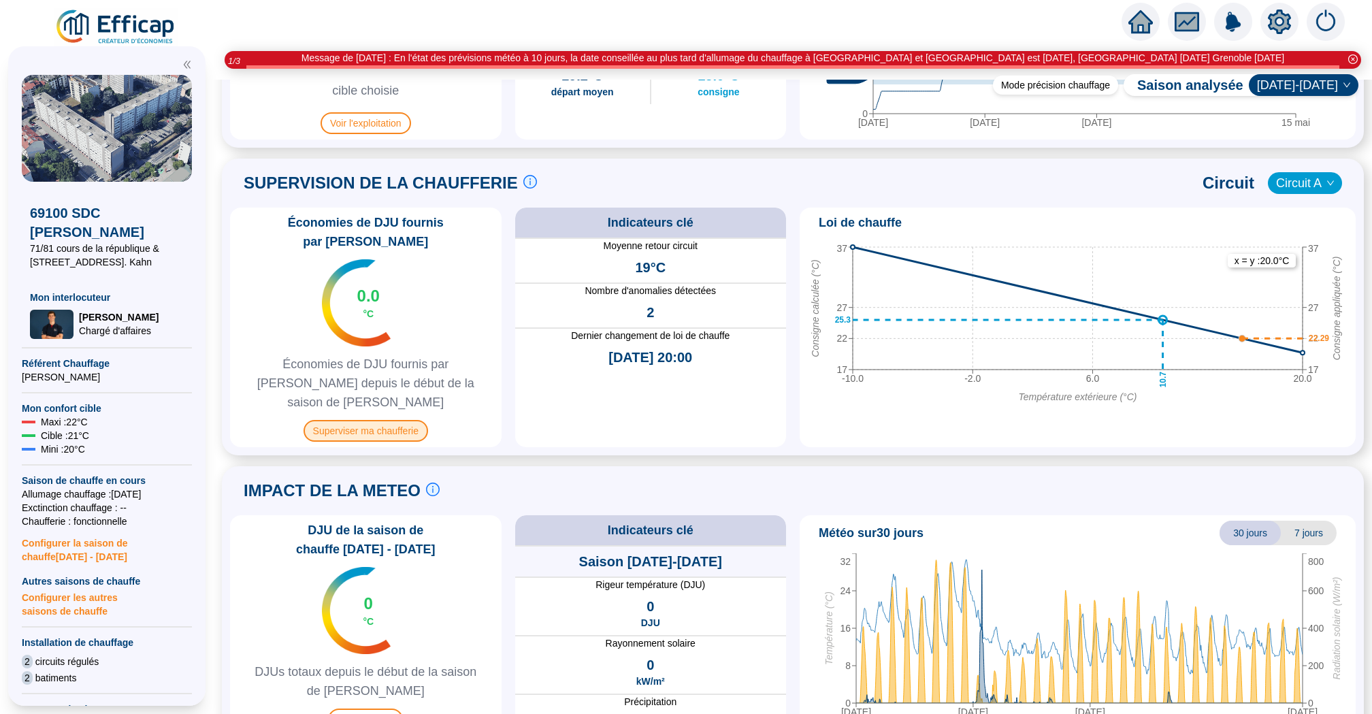
click at [401, 420] on span "Superviser ma chaufferie" at bounding box center [365, 431] width 125 height 22
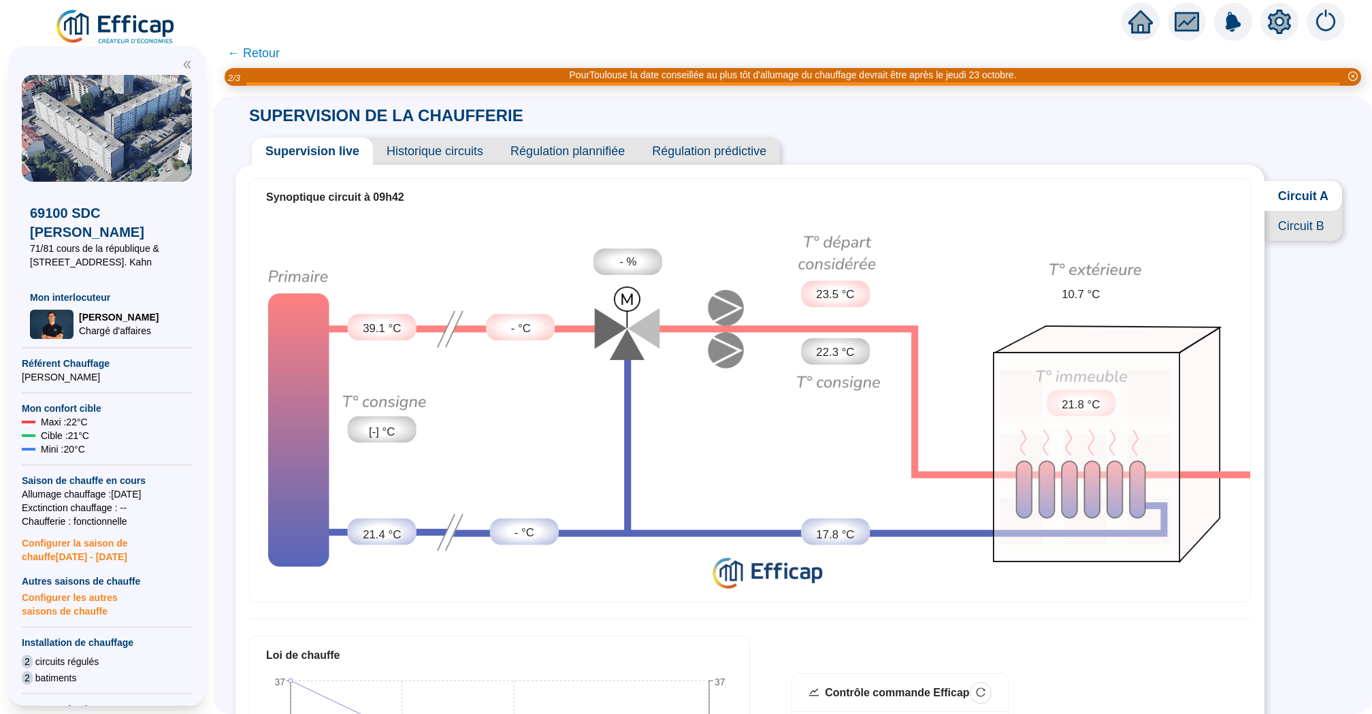
click at [1280, 229] on span "Circuit B" at bounding box center [1303, 226] width 78 height 30
click at [433, 160] on span "Historique circuits" at bounding box center [435, 150] width 124 height 27
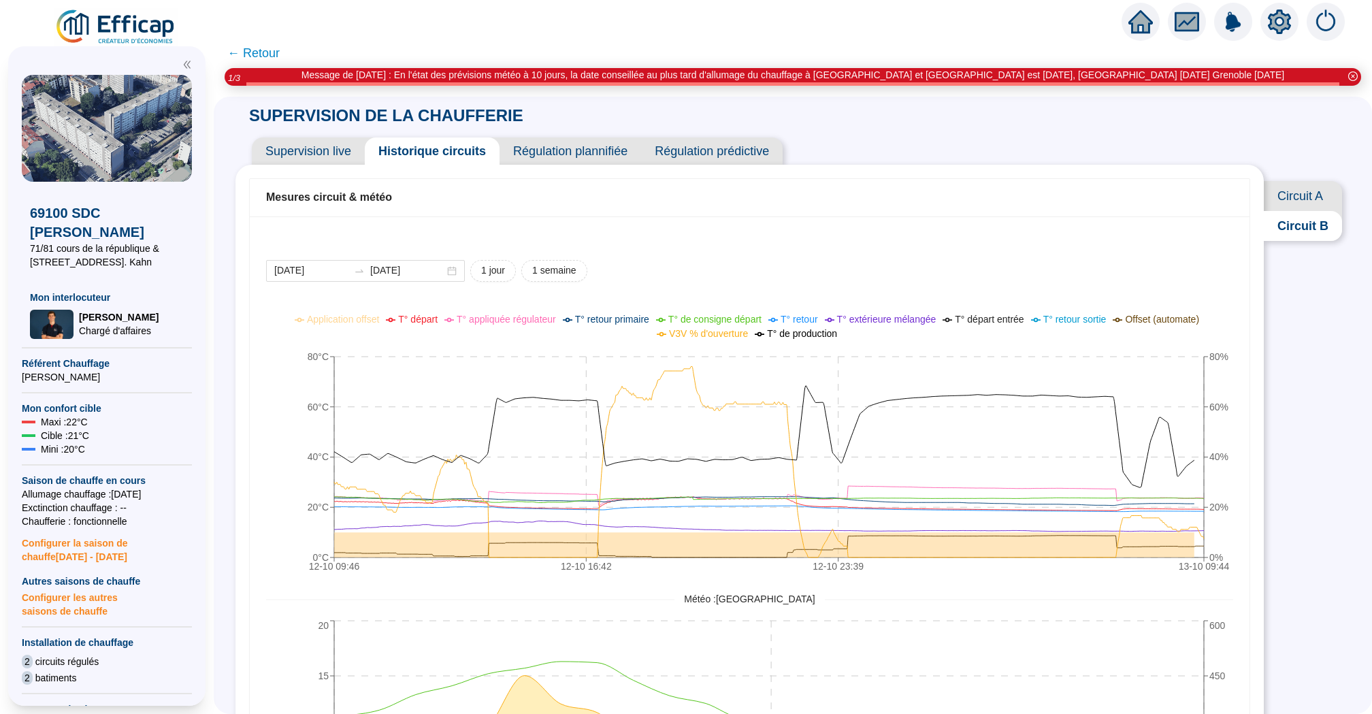
click at [1314, 198] on span "Circuit A" at bounding box center [1302, 196] width 78 height 30
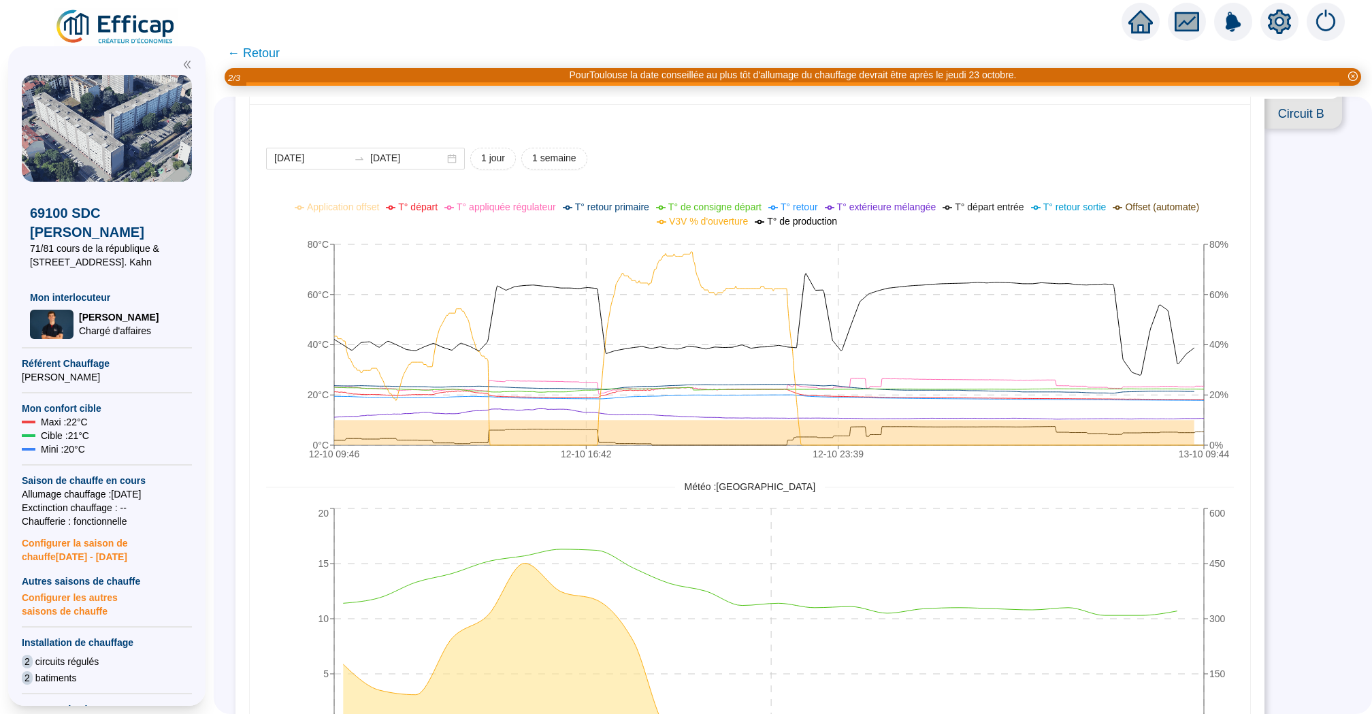
scroll to position [148, 0]
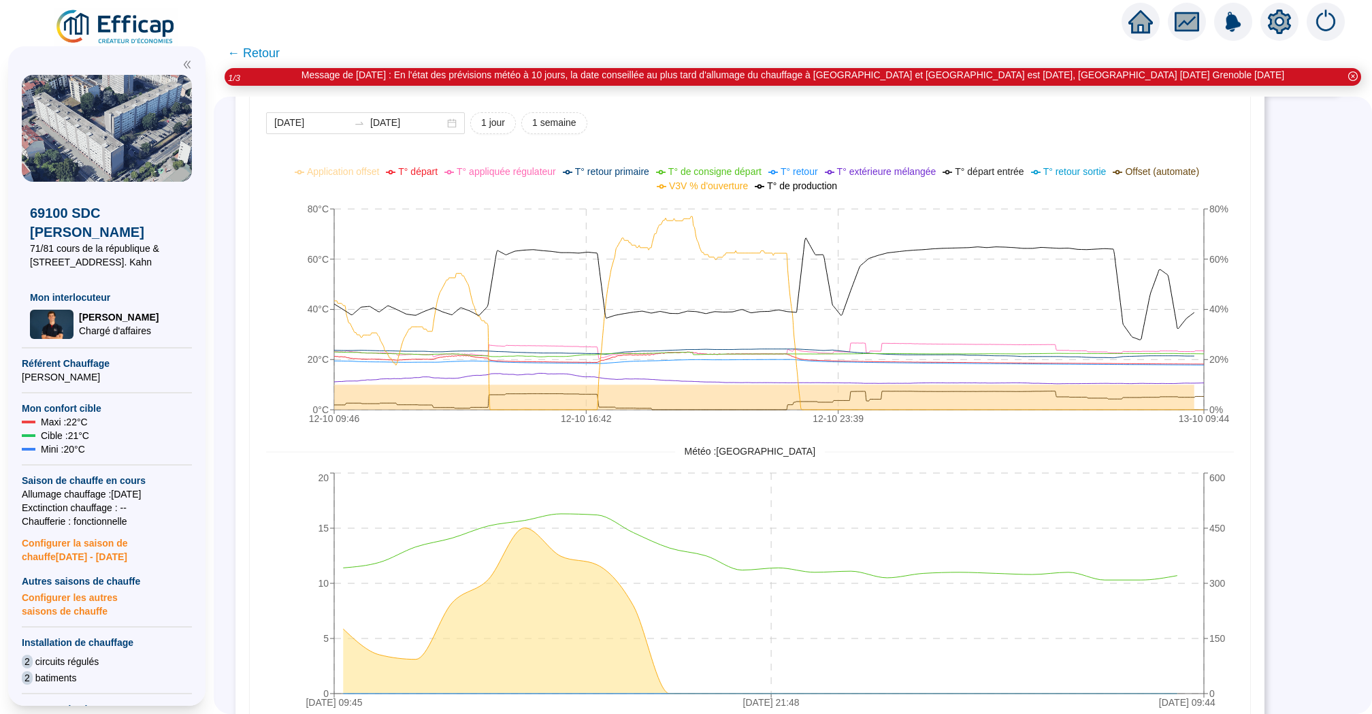
click at [267, 52] on span "← Retour" at bounding box center [253, 53] width 52 height 19
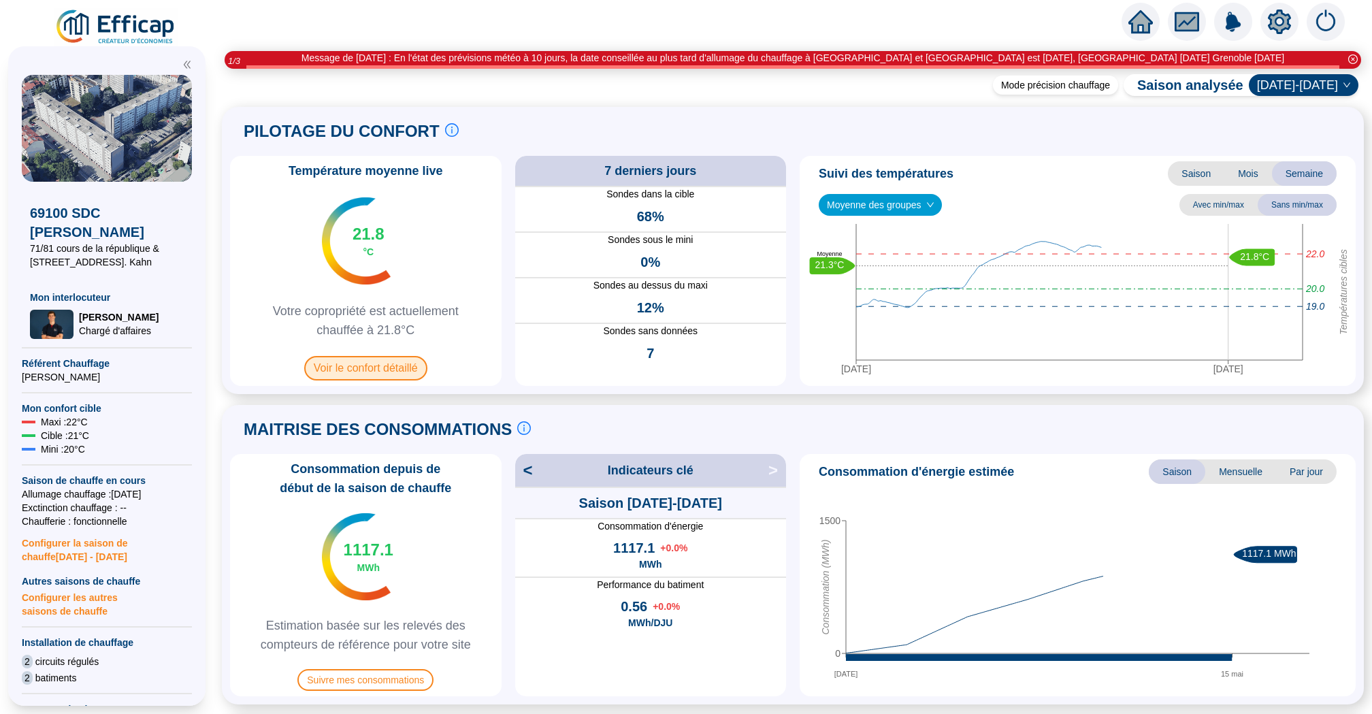
click at [363, 371] on span "Voir le confort détaillé" at bounding box center [365, 368] width 123 height 24
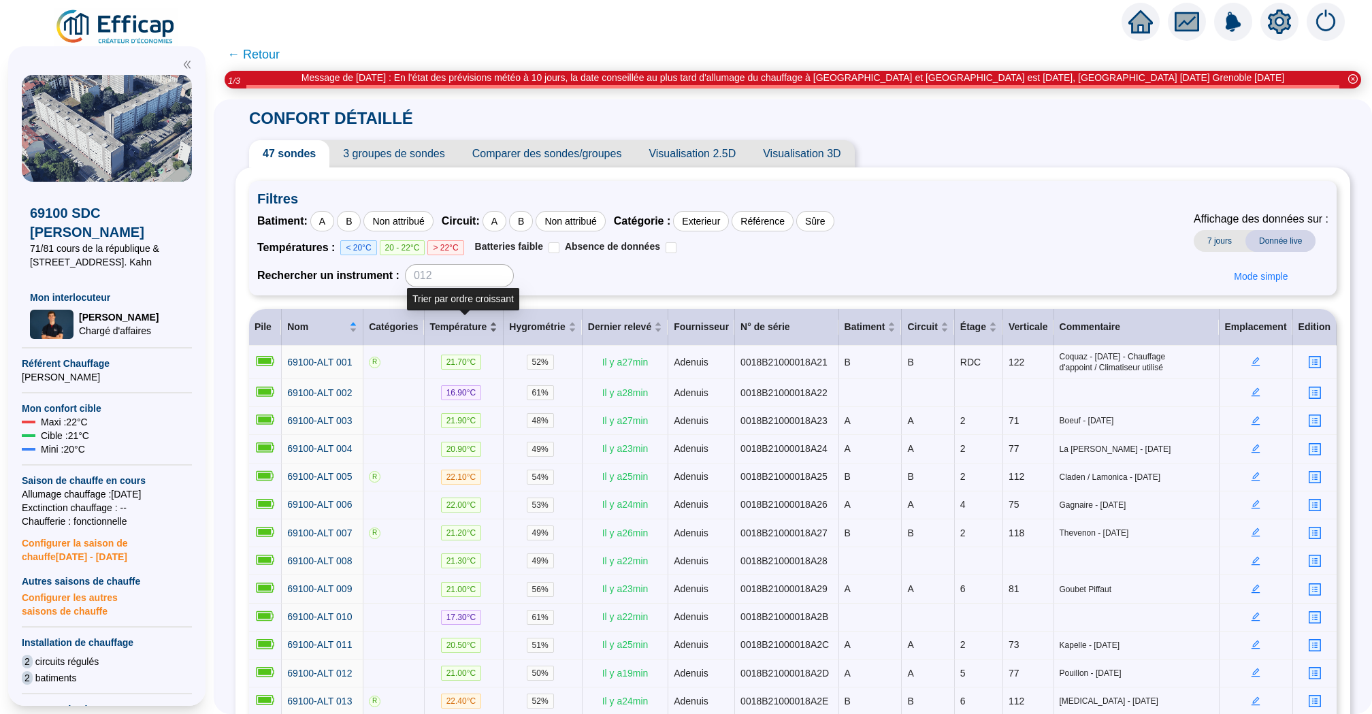
click at [498, 327] on div "Température" at bounding box center [464, 327] width 68 height 14
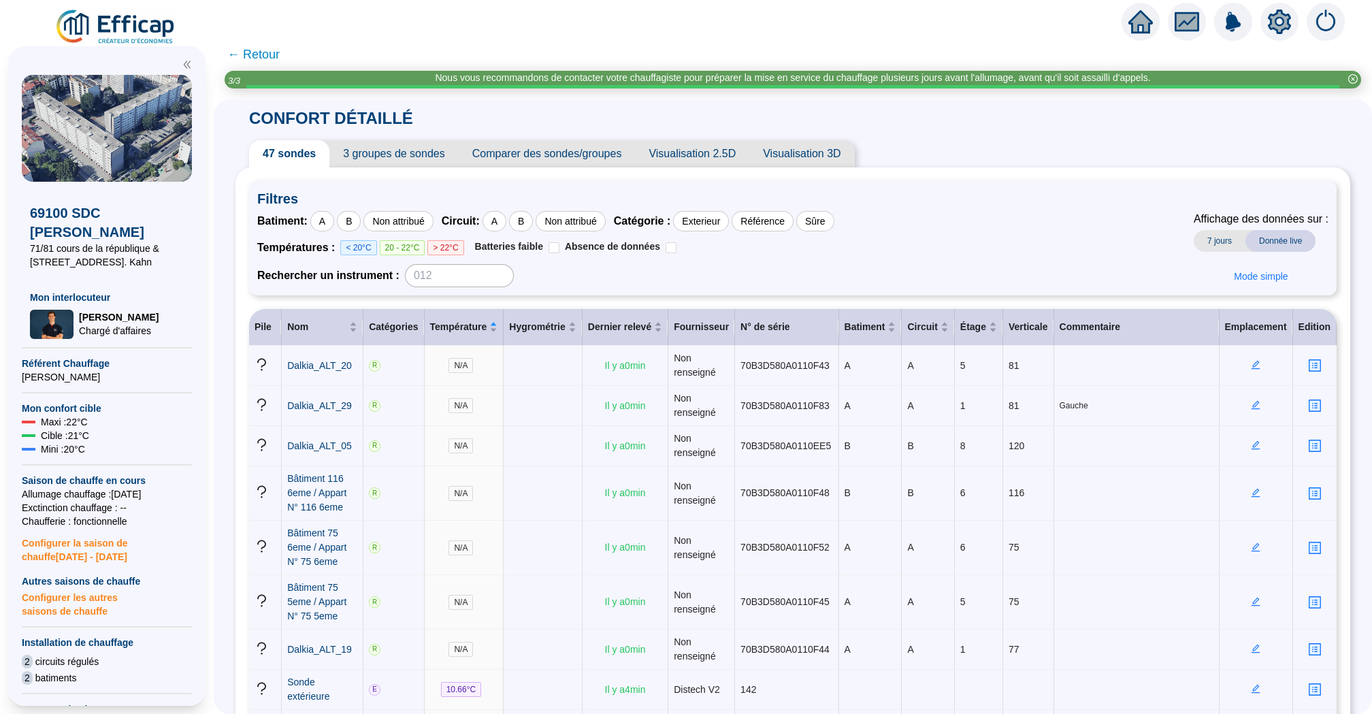
click at [1137, 24] on icon "home" at bounding box center [1140, 21] width 24 height 23
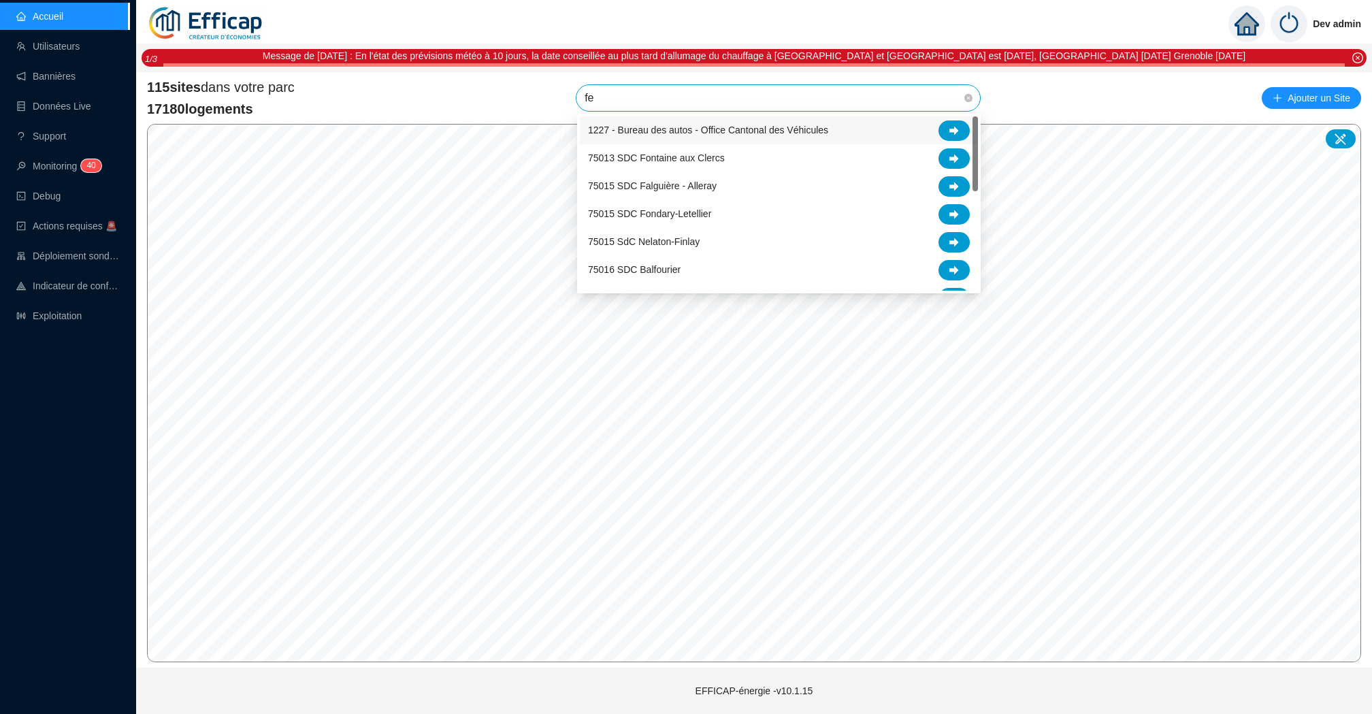
type input "fer"
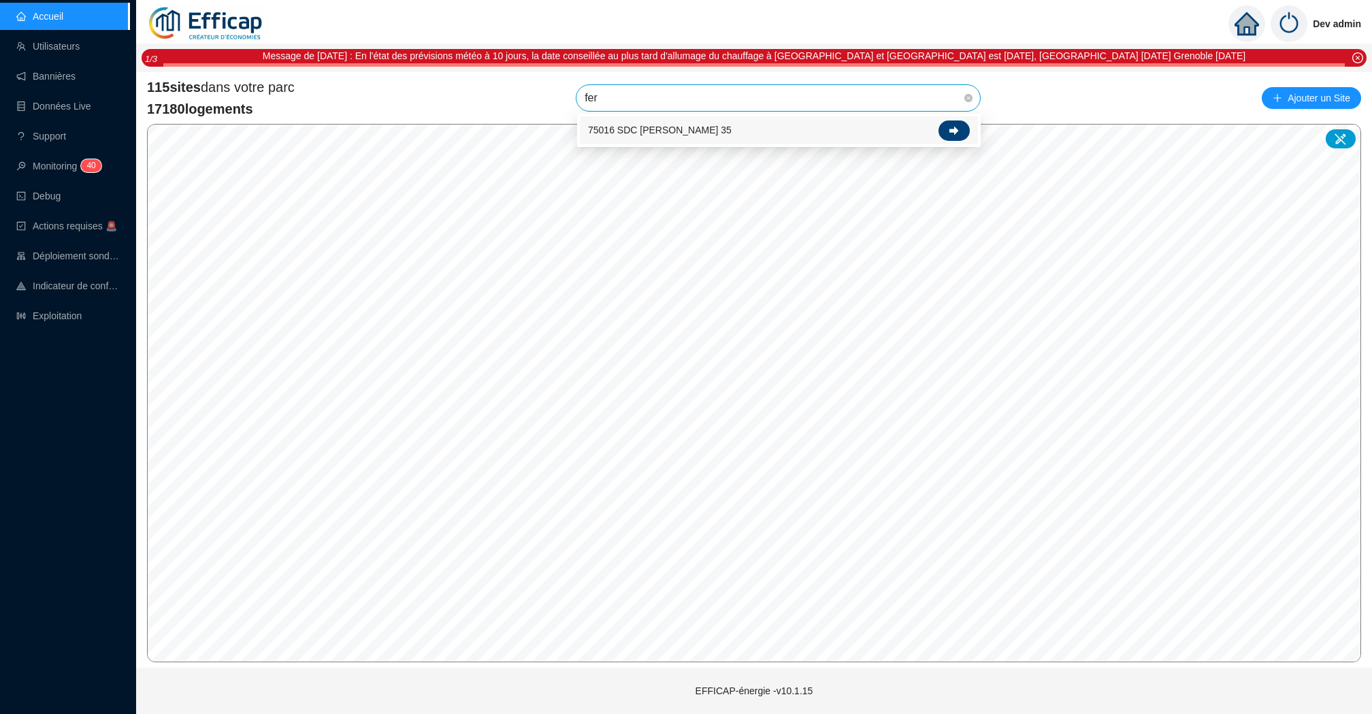
click at [952, 133] on icon at bounding box center [954, 131] width 10 height 10
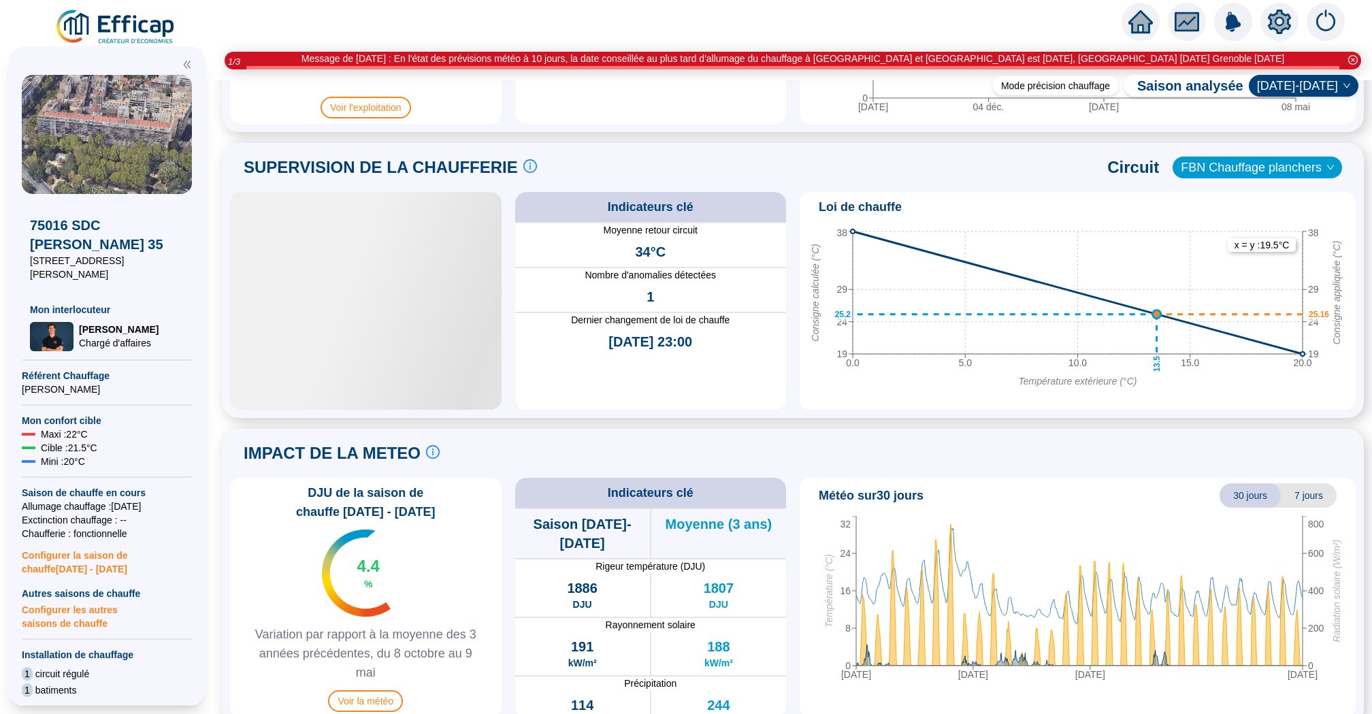
scroll to position [845, 0]
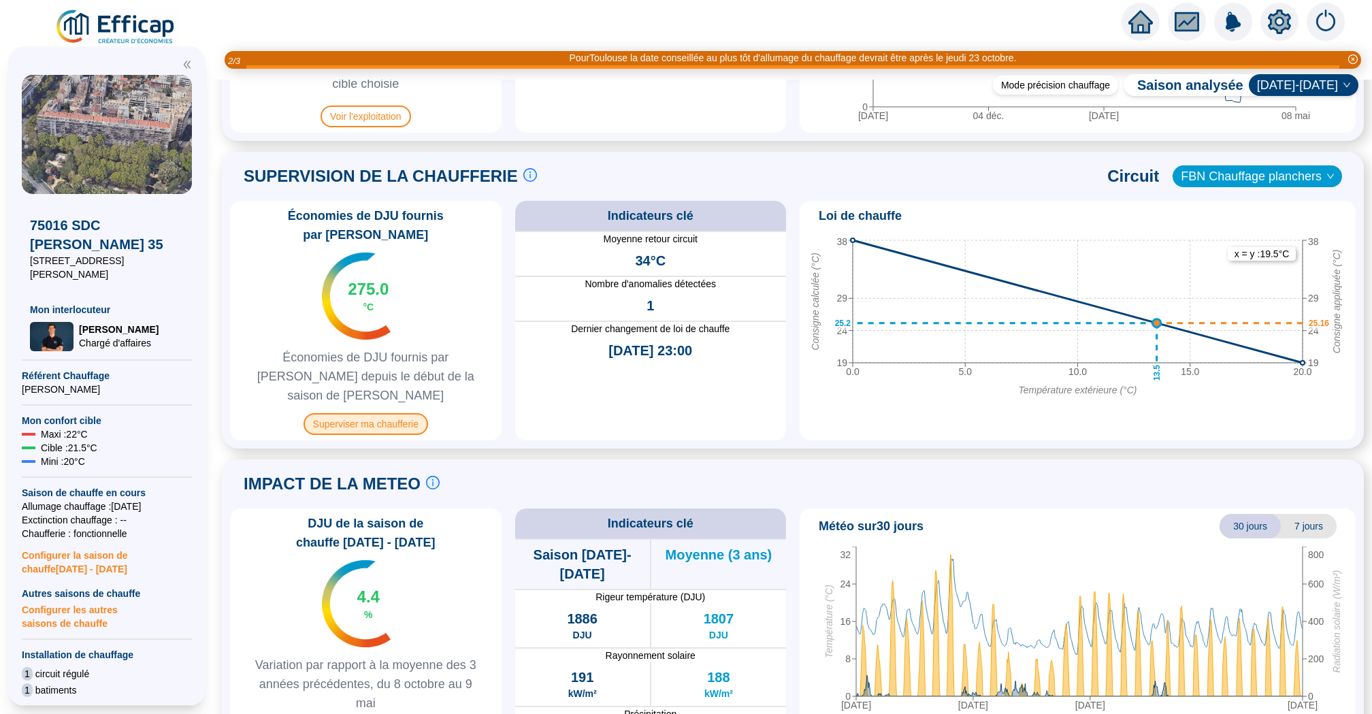
click at [407, 413] on span "Superviser ma chaufferie" at bounding box center [365, 424] width 125 height 22
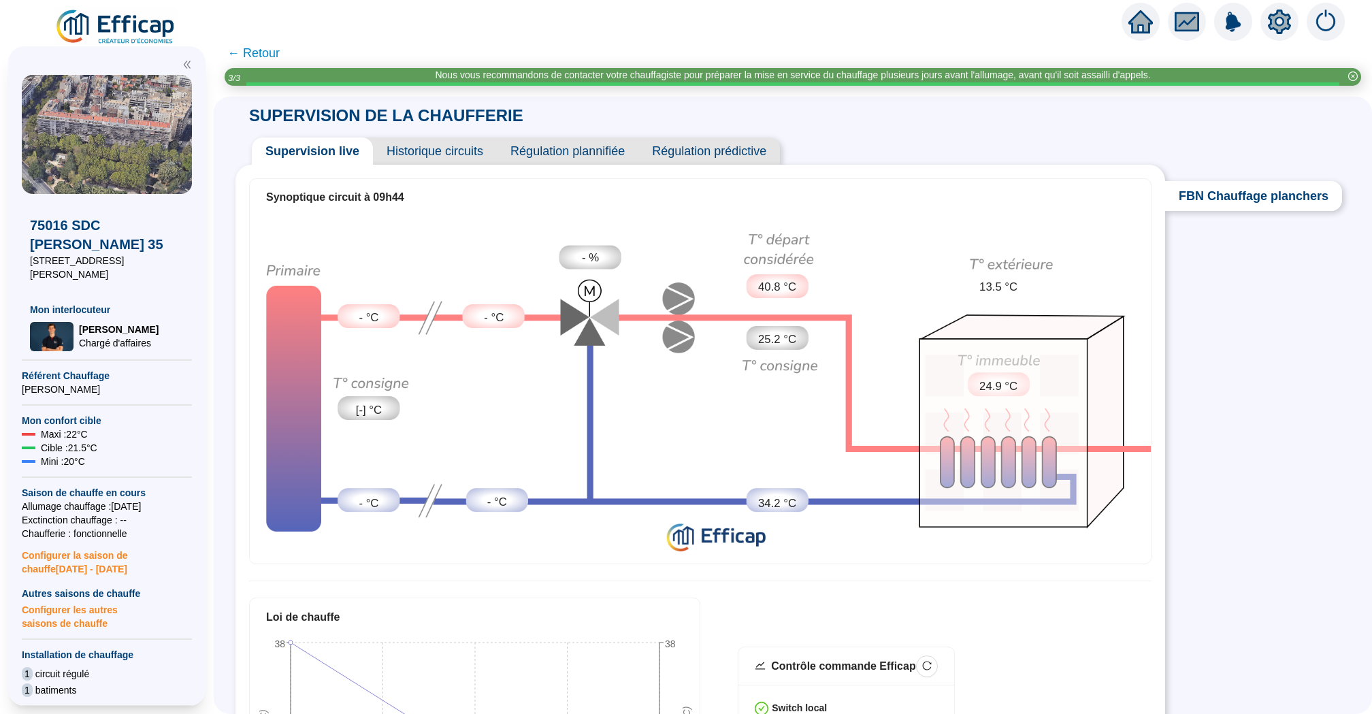
click at [443, 151] on span "Historique circuits" at bounding box center [435, 150] width 124 height 27
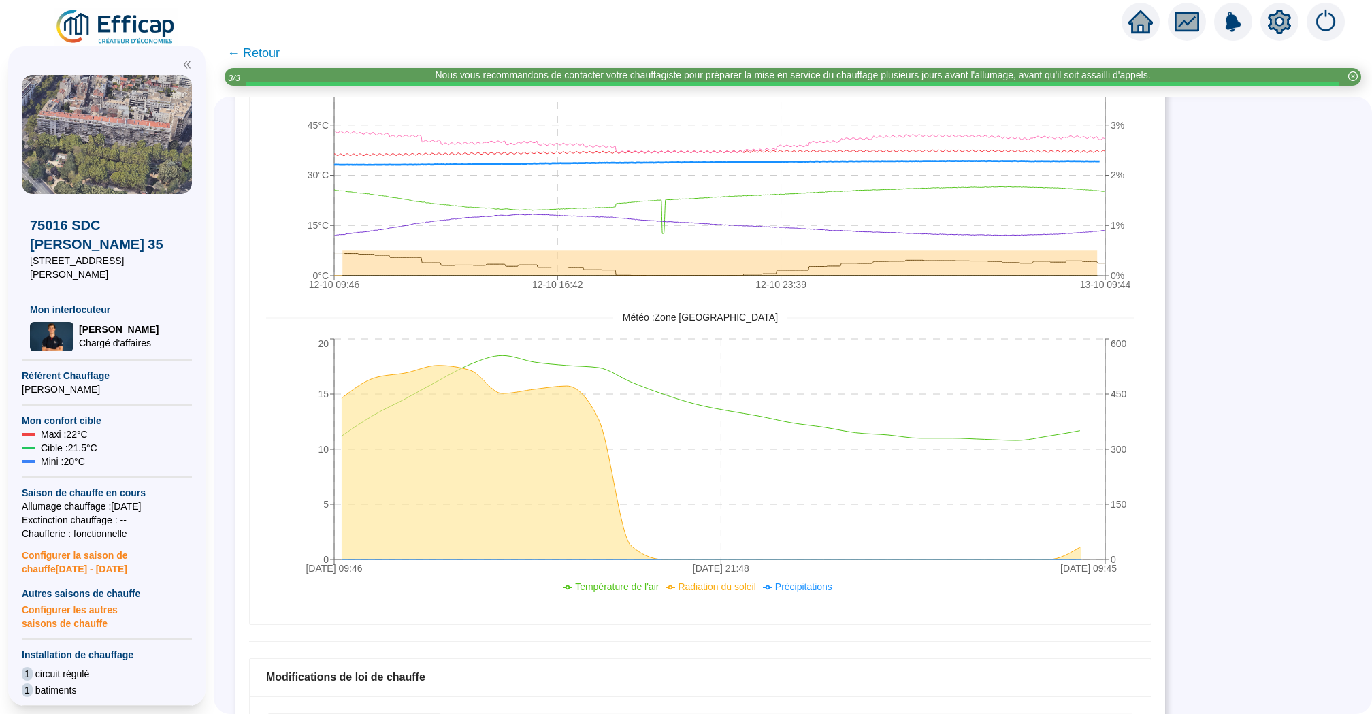
scroll to position [263, 0]
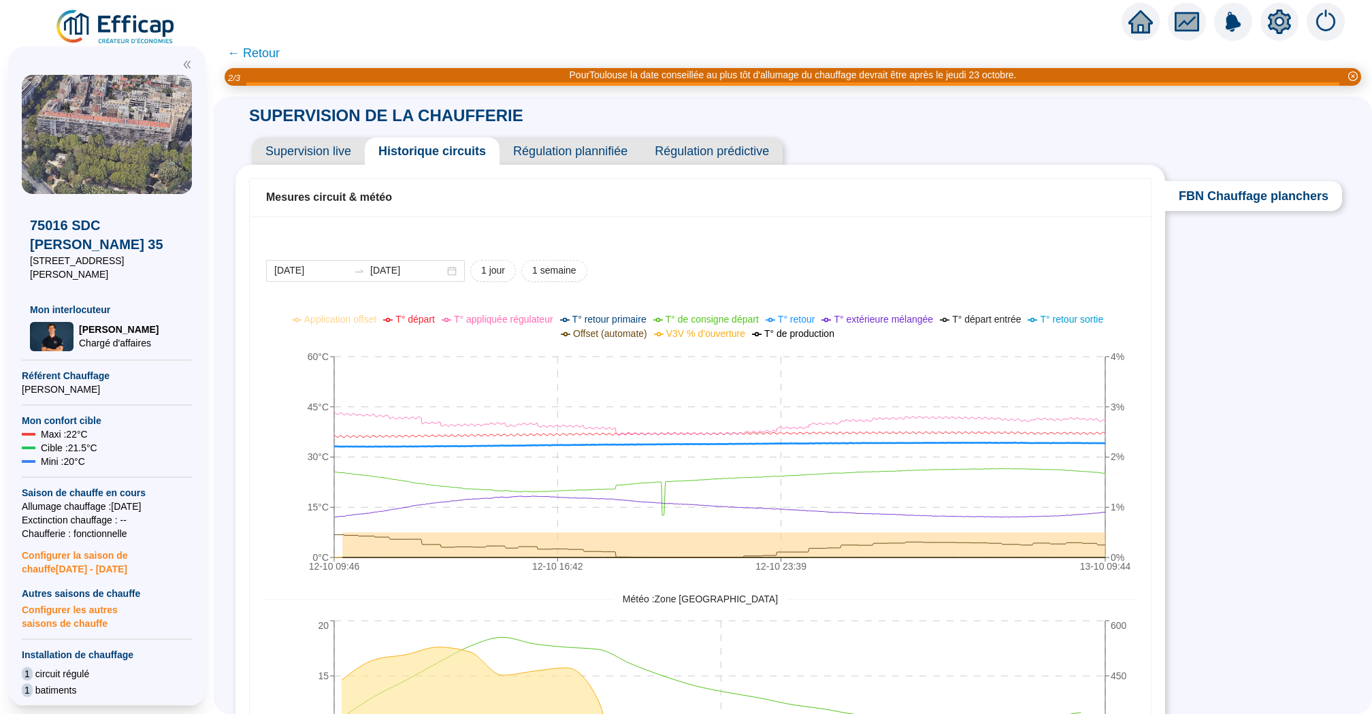
click at [1144, 17] on icon "home" at bounding box center [1140, 21] width 24 height 19
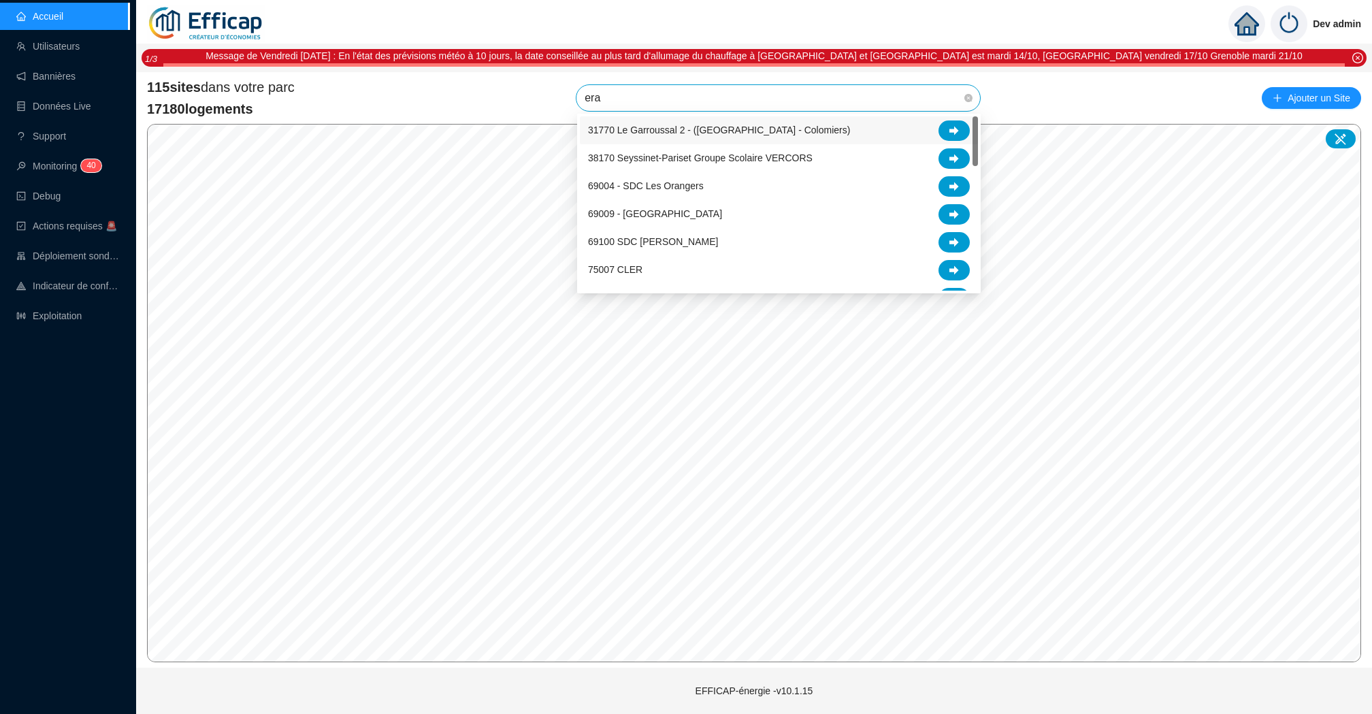
type input "erab"
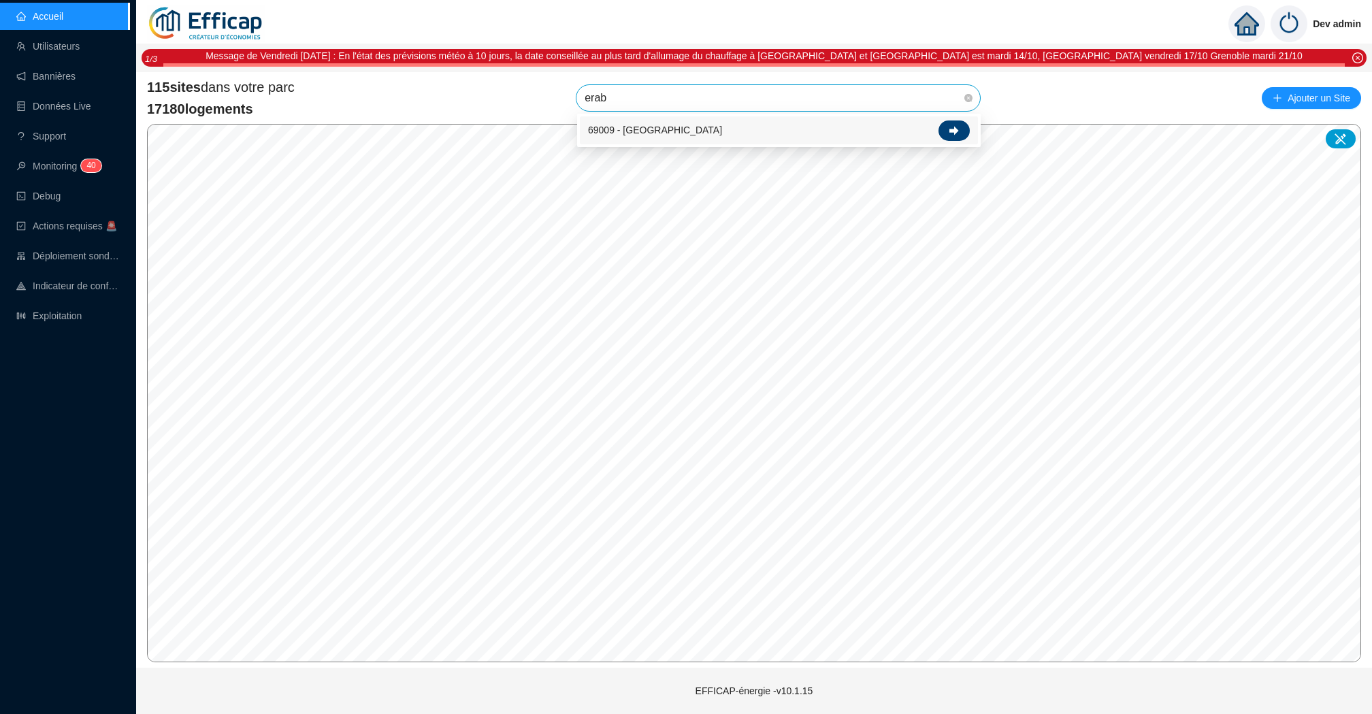
click at [961, 123] on div at bounding box center [953, 130] width 31 height 20
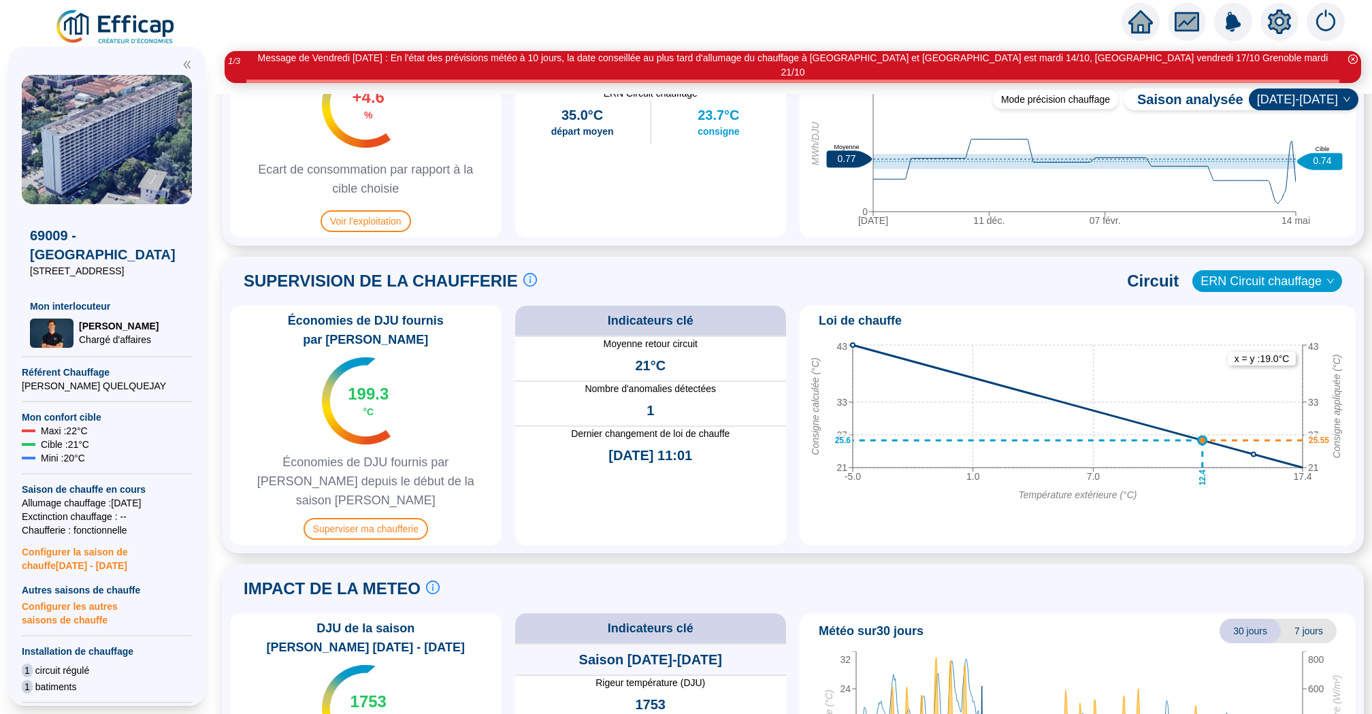
scroll to position [838, 0]
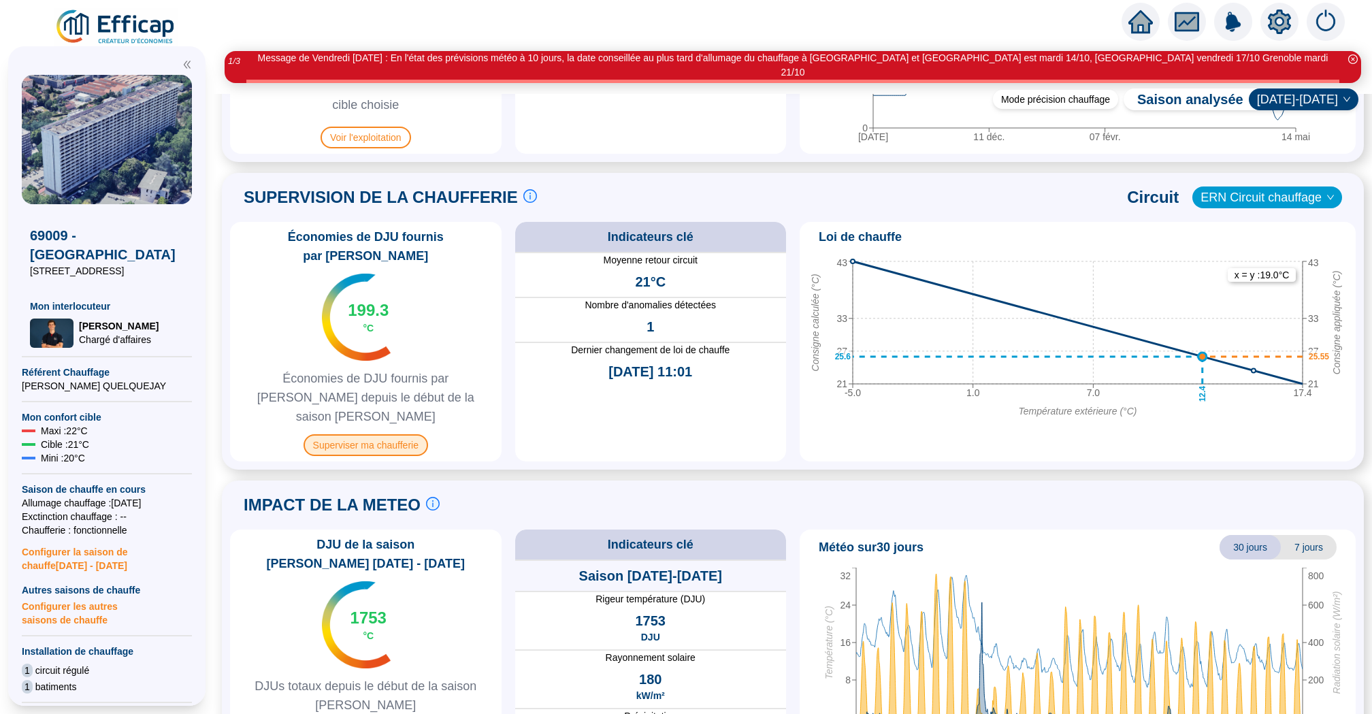
click at [387, 434] on span "Superviser ma chaufferie" at bounding box center [365, 445] width 125 height 22
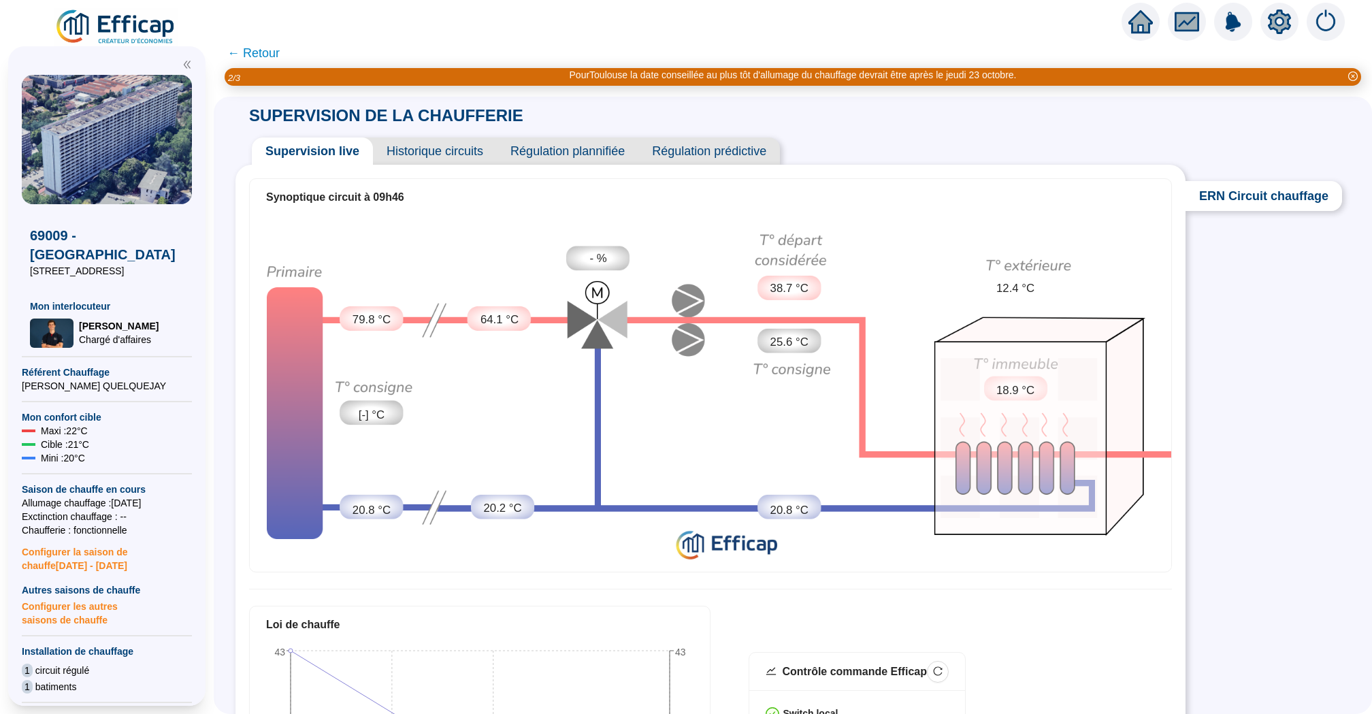
click at [418, 146] on span "Historique circuits" at bounding box center [435, 150] width 124 height 27
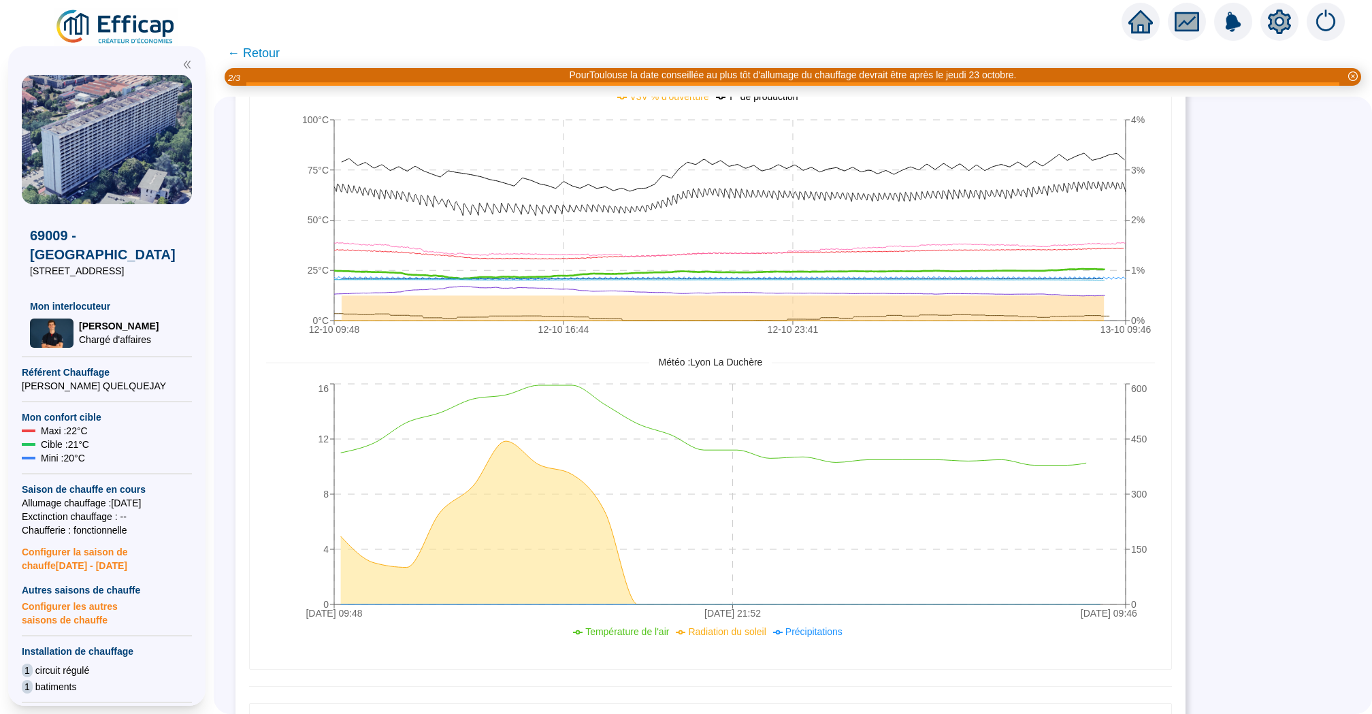
scroll to position [243, 0]
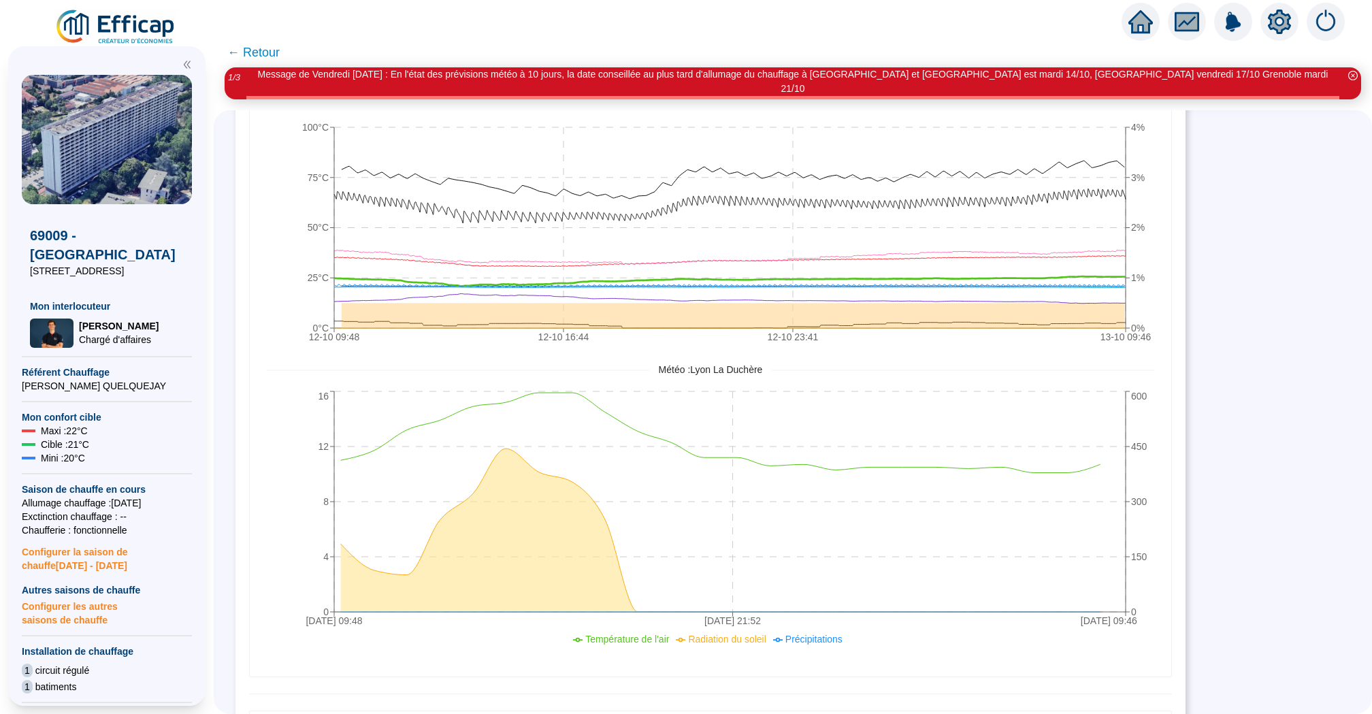
click at [1135, 15] on icon "home" at bounding box center [1140, 21] width 24 height 23
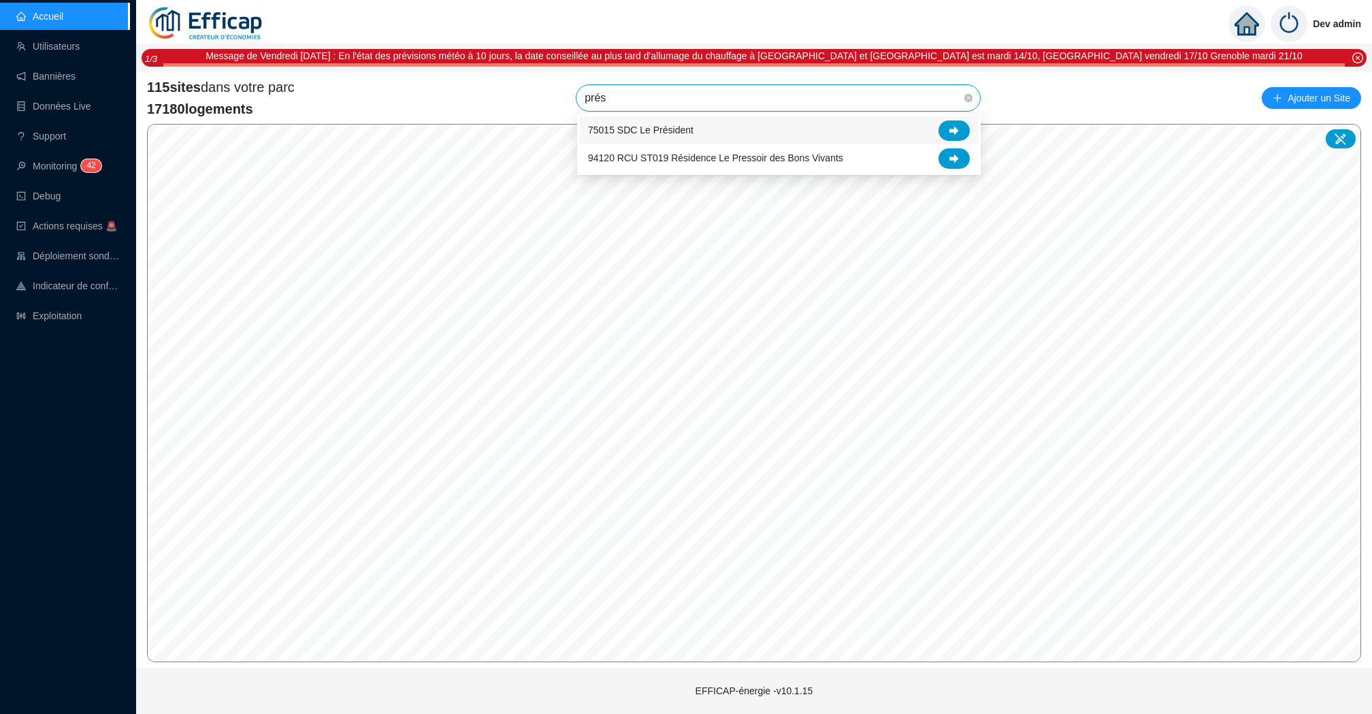
type input "prési"
click at [954, 133] on icon at bounding box center [954, 130] width 10 height 9
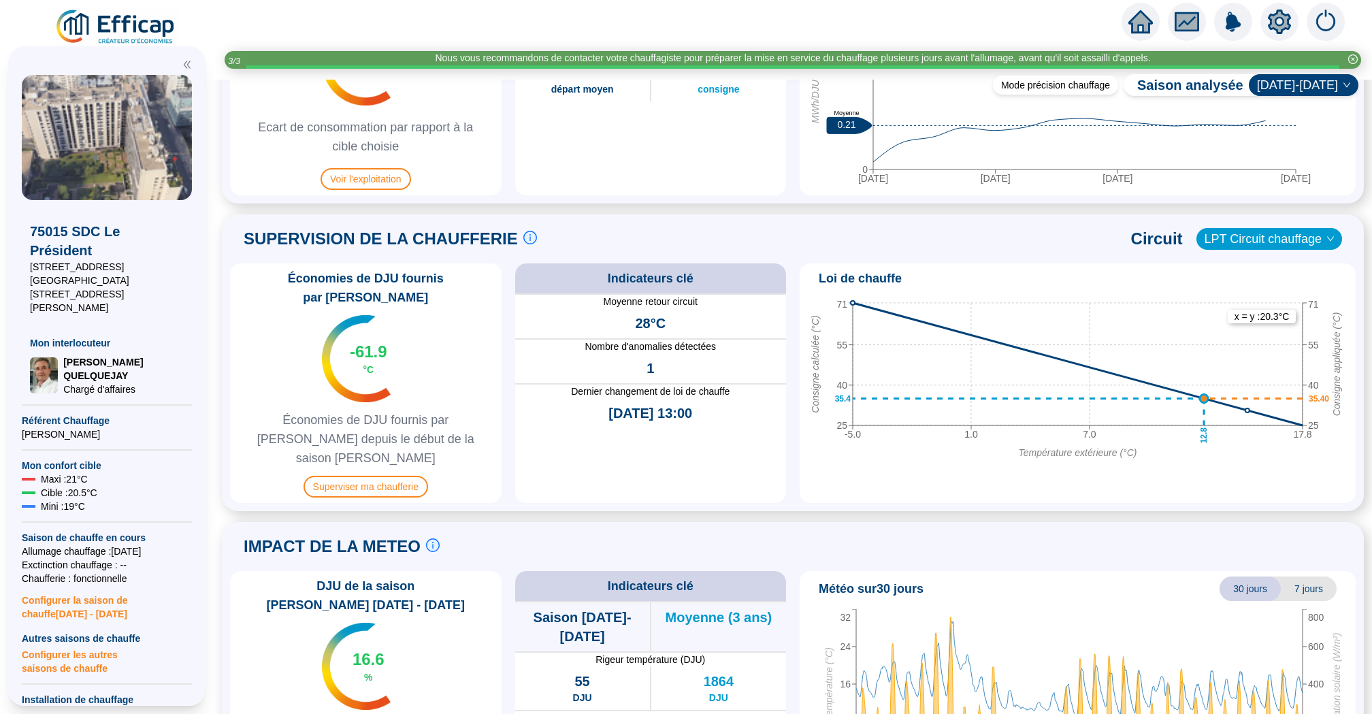
scroll to position [845, 0]
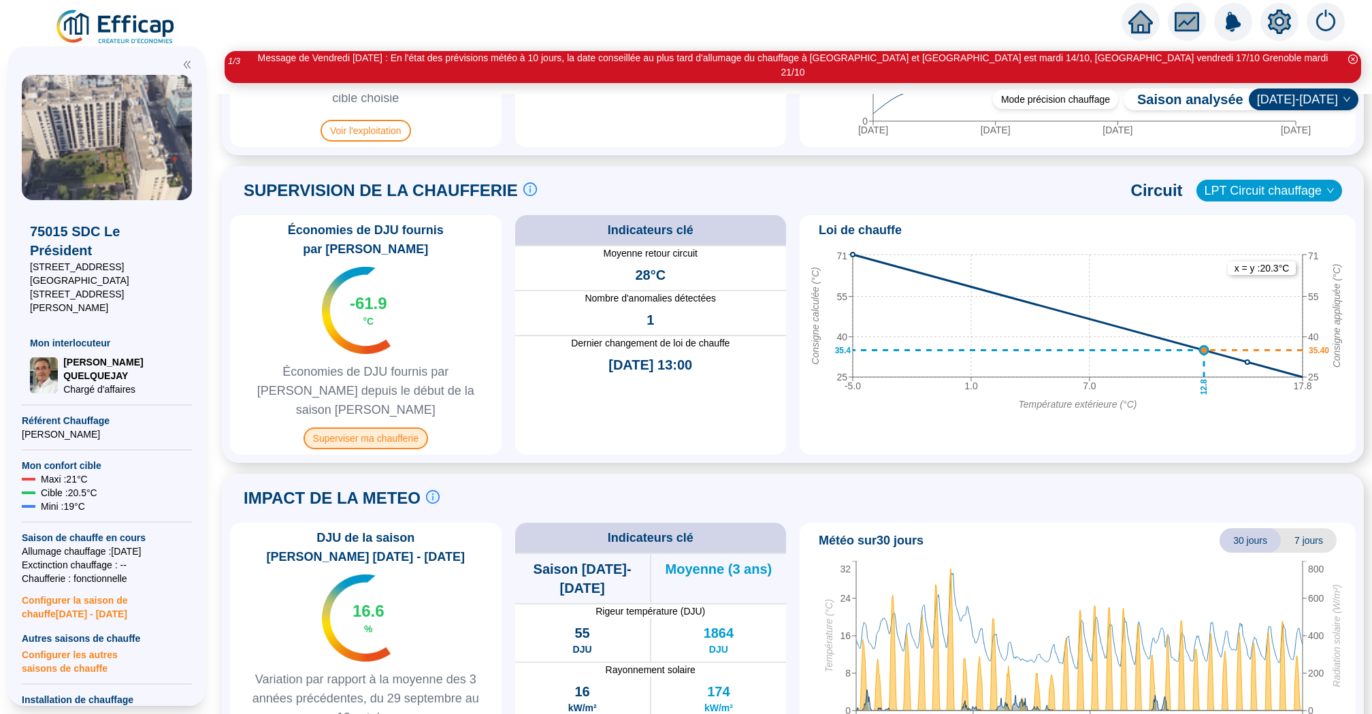
click at [399, 427] on span "Superviser ma chaufferie" at bounding box center [365, 438] width 125 height 22
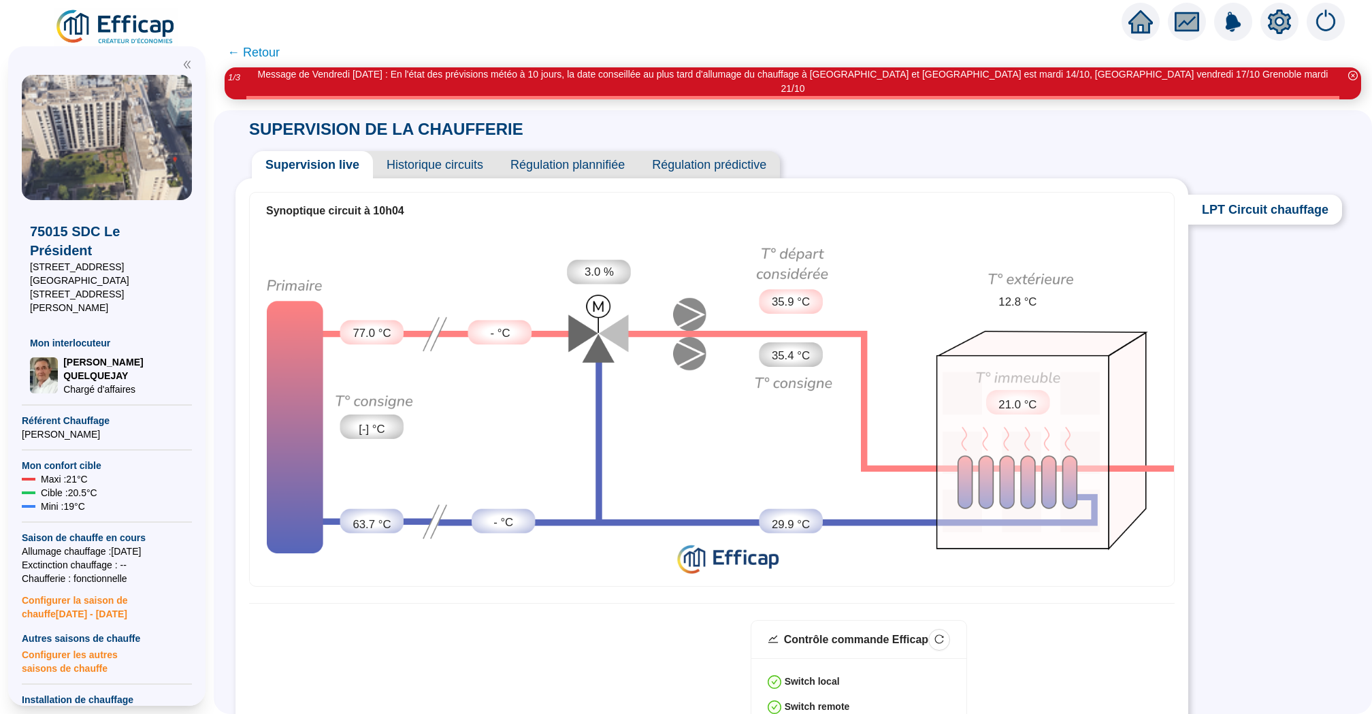
click at [436, 151] on span "Historique circuits" at bounding box center [435, 164] width 124 height 27
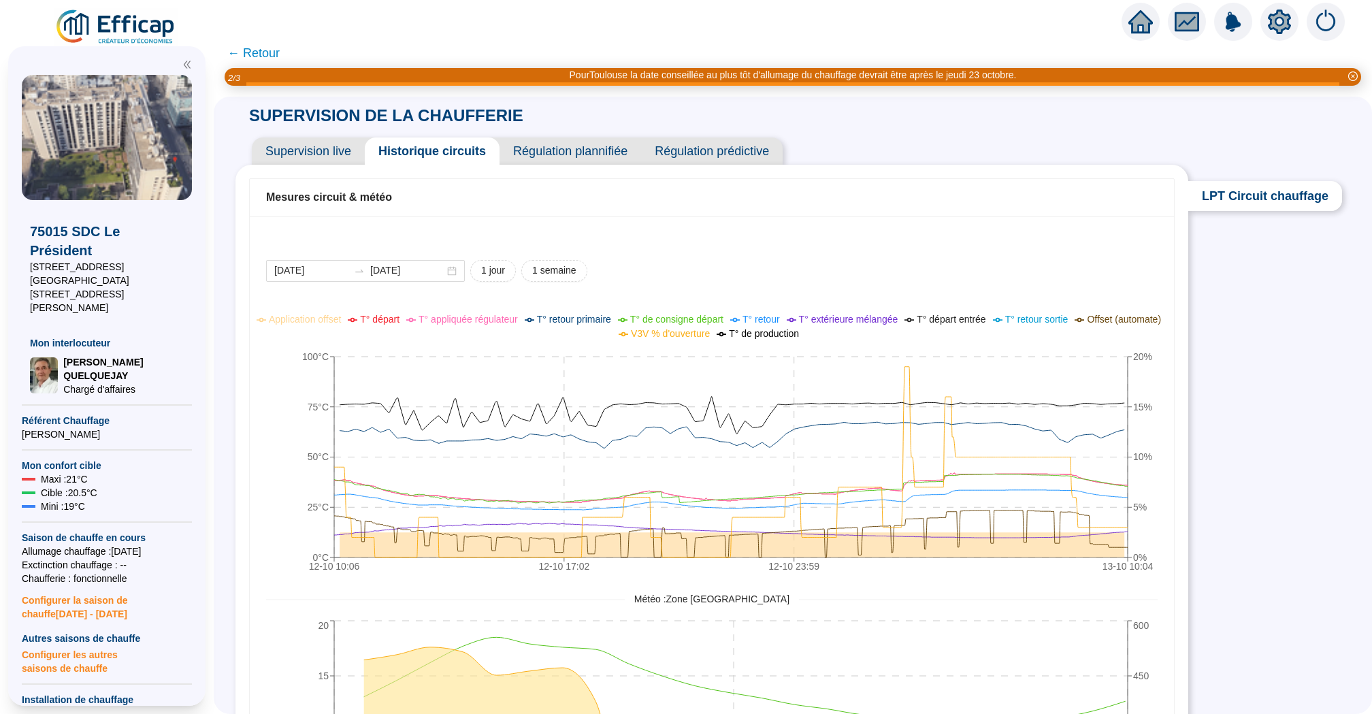
click at [269, 54] on span "← Retour" at bounding box center [253, 53] width 52 height 19
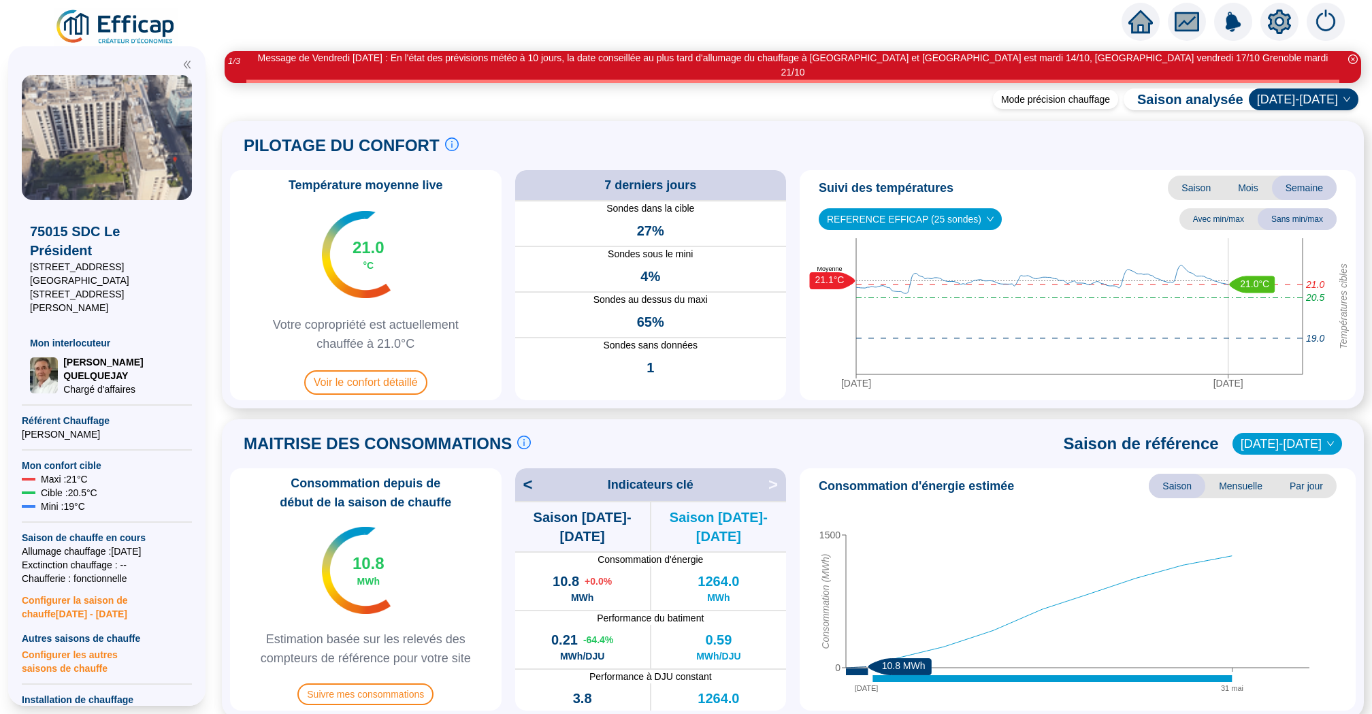
click at [1145, 24] on icon "home" at bounding box center [1140, 21] width 24 height 19
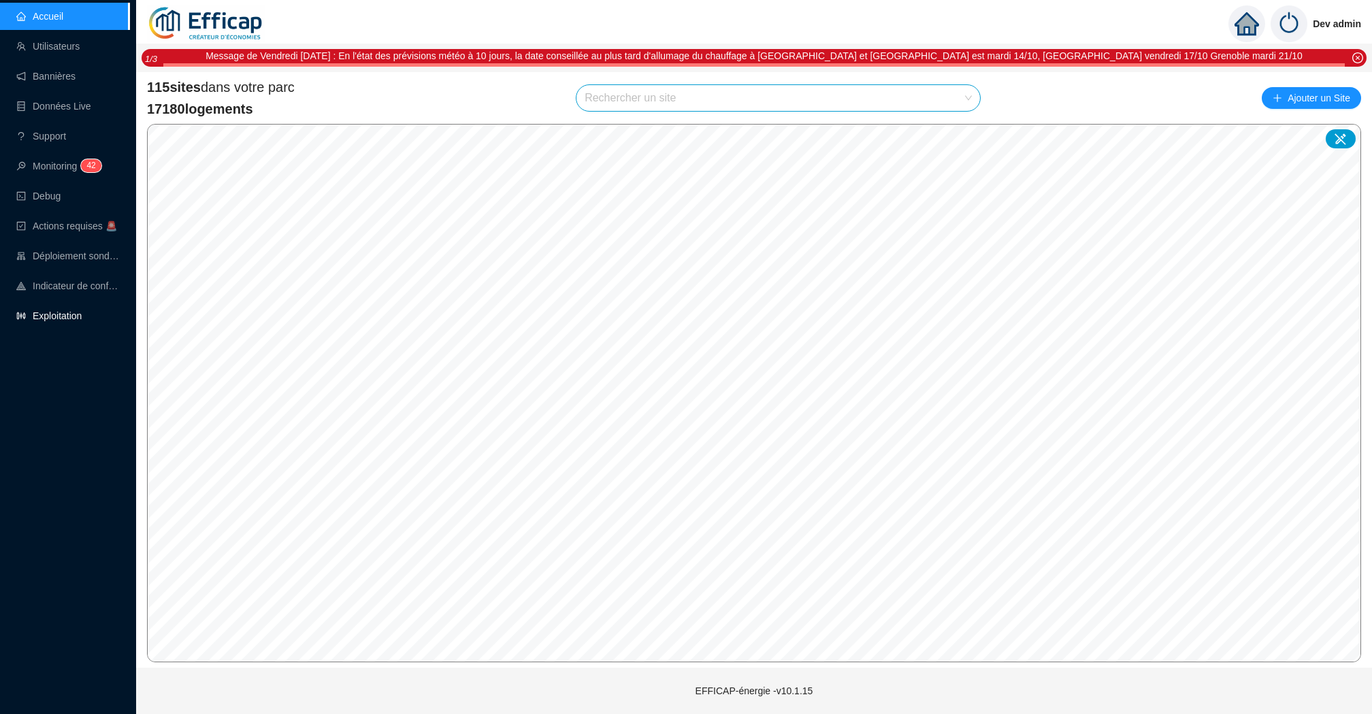
click at [65, 313] on link "Exploitation" at bounding box center [48, 315] width 65 height 11
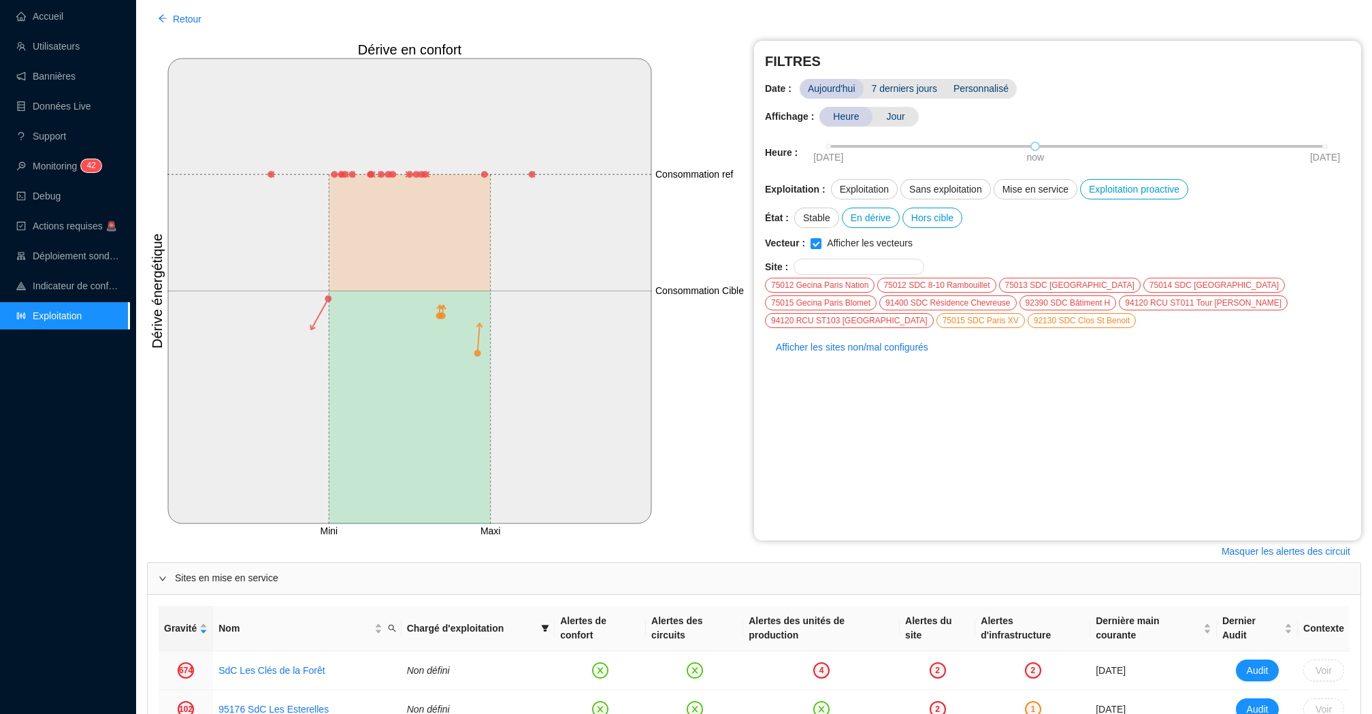
scroll to position [75, 0]
